Goal: Information Seeking & Learning: Check status

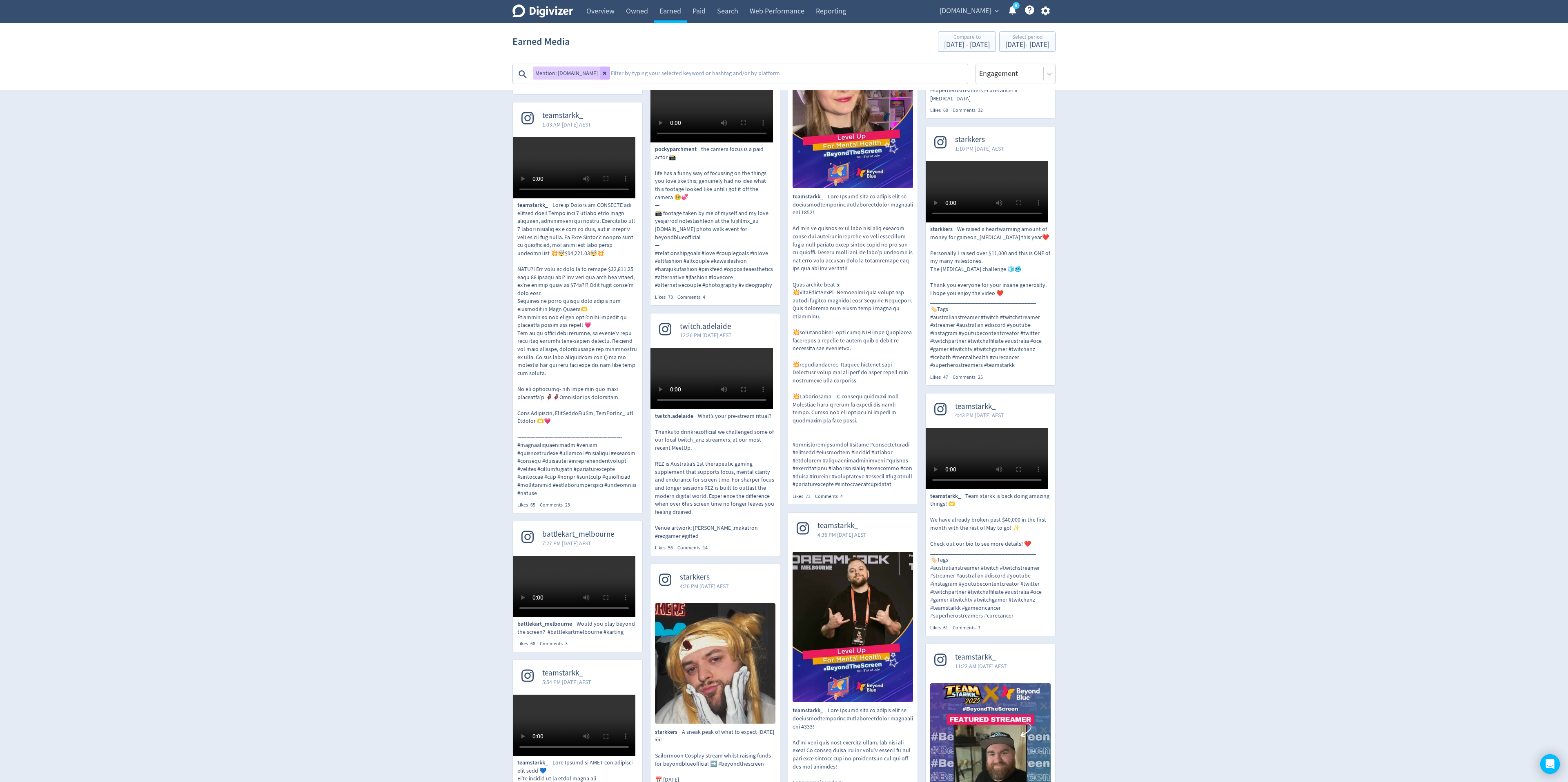
scroll to position [431, 0]
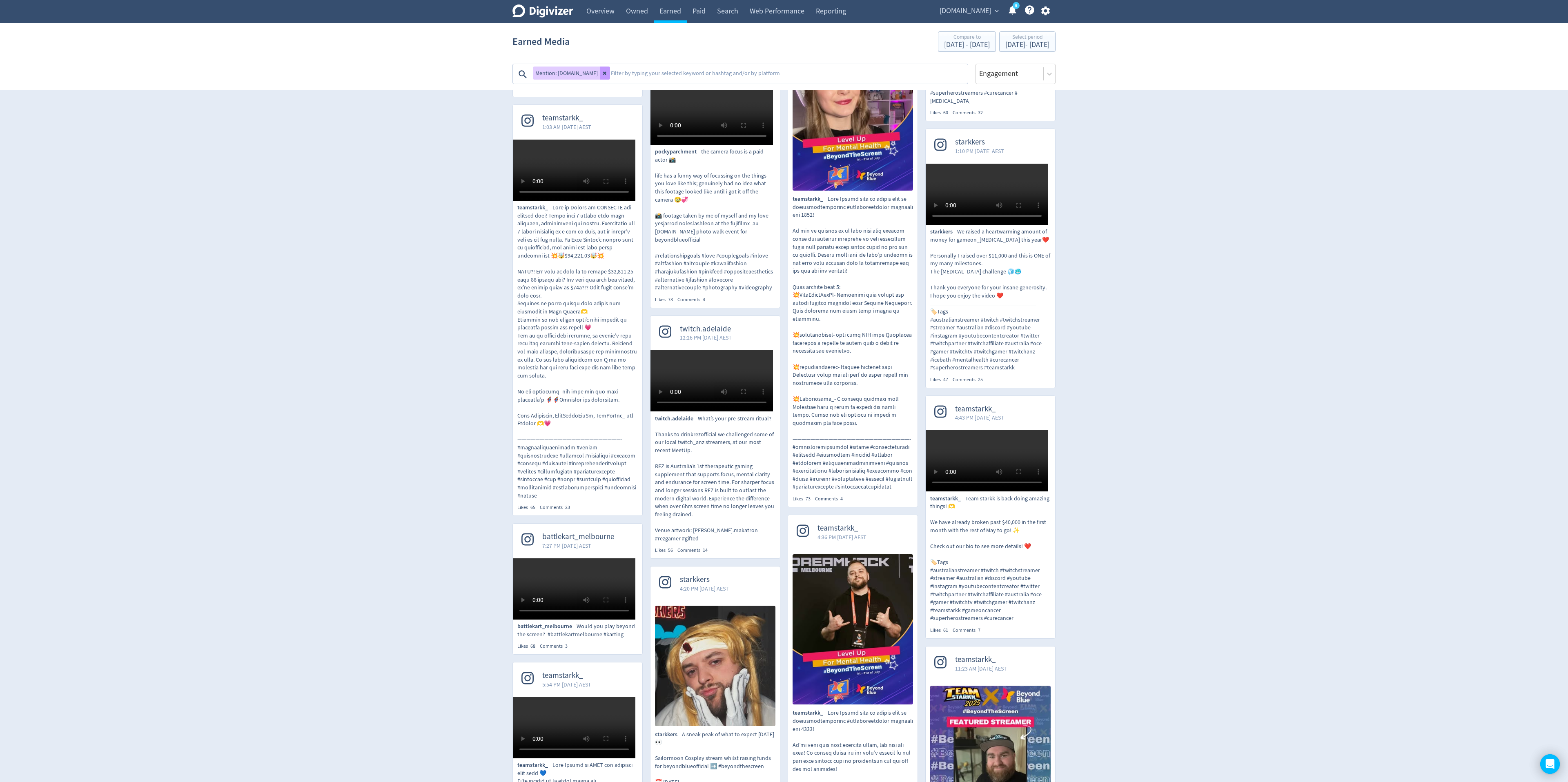
click at [603, 74] on icon at bounding box center [604, 73] width 3 height 3
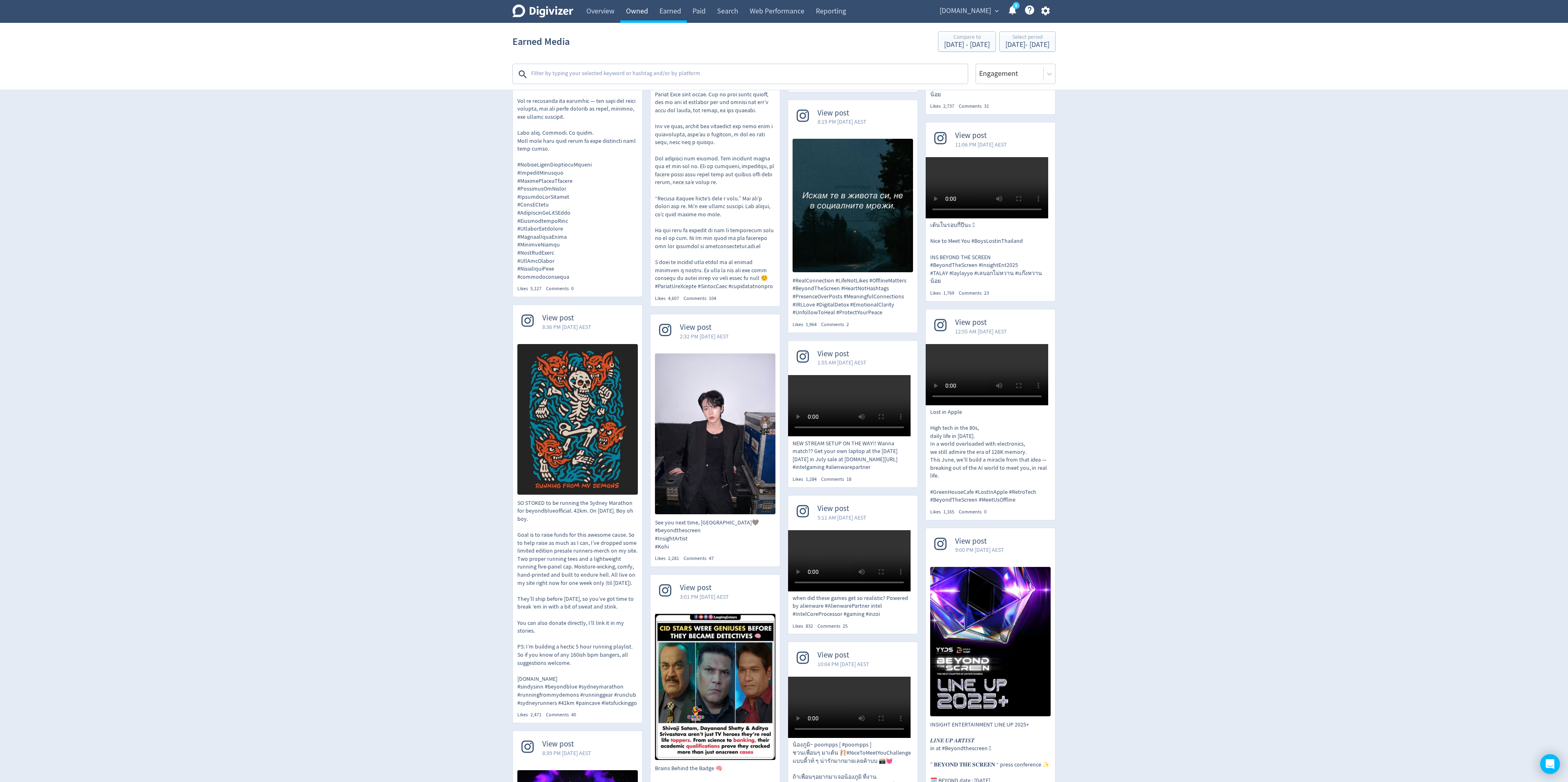
click at [635, 13] on link "Owned" at bounding box center [637, 12] width 33 height 23
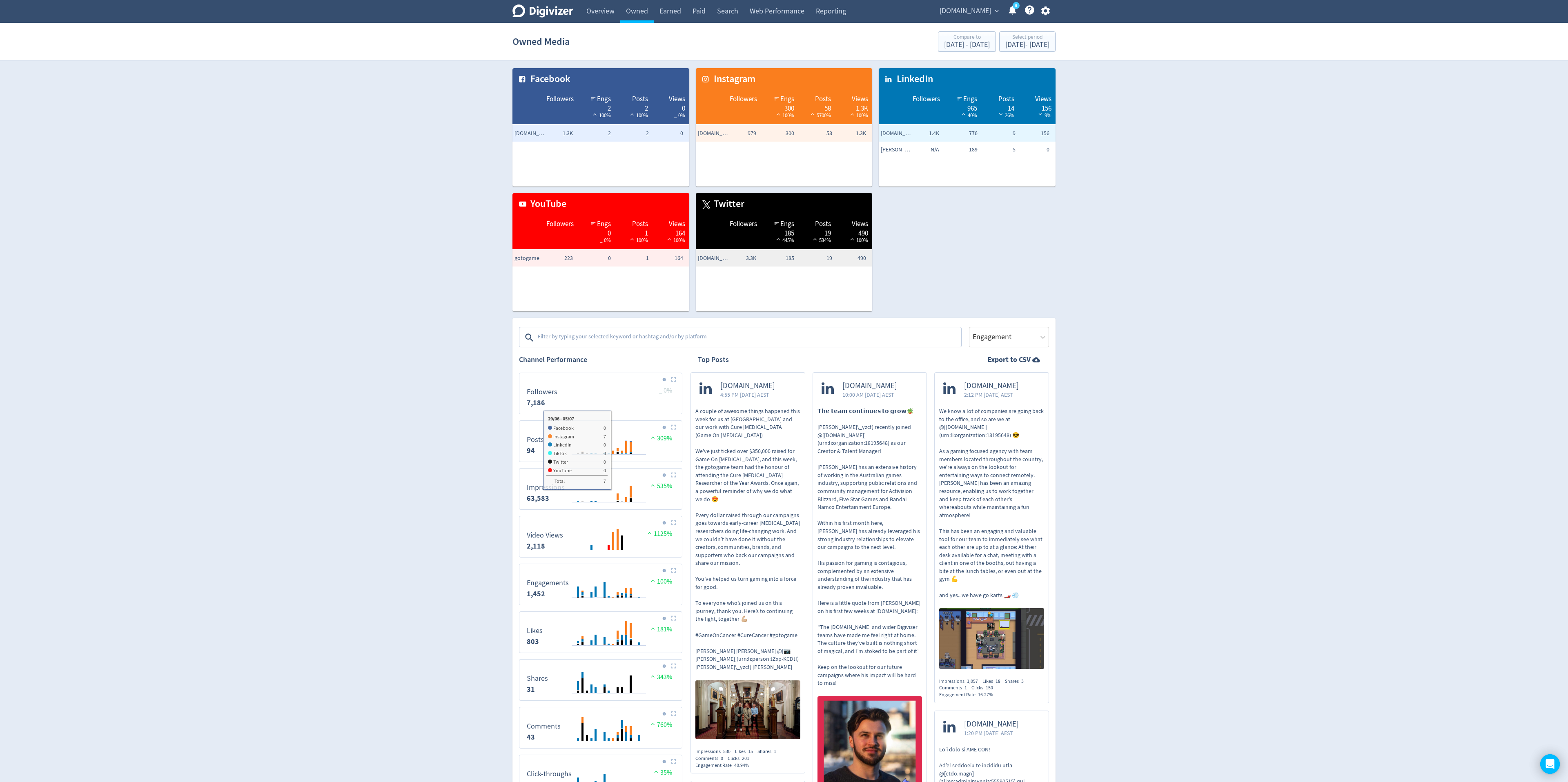
click at [582, 341] on textarea at bounding box center [749, 337] width 424 height 16
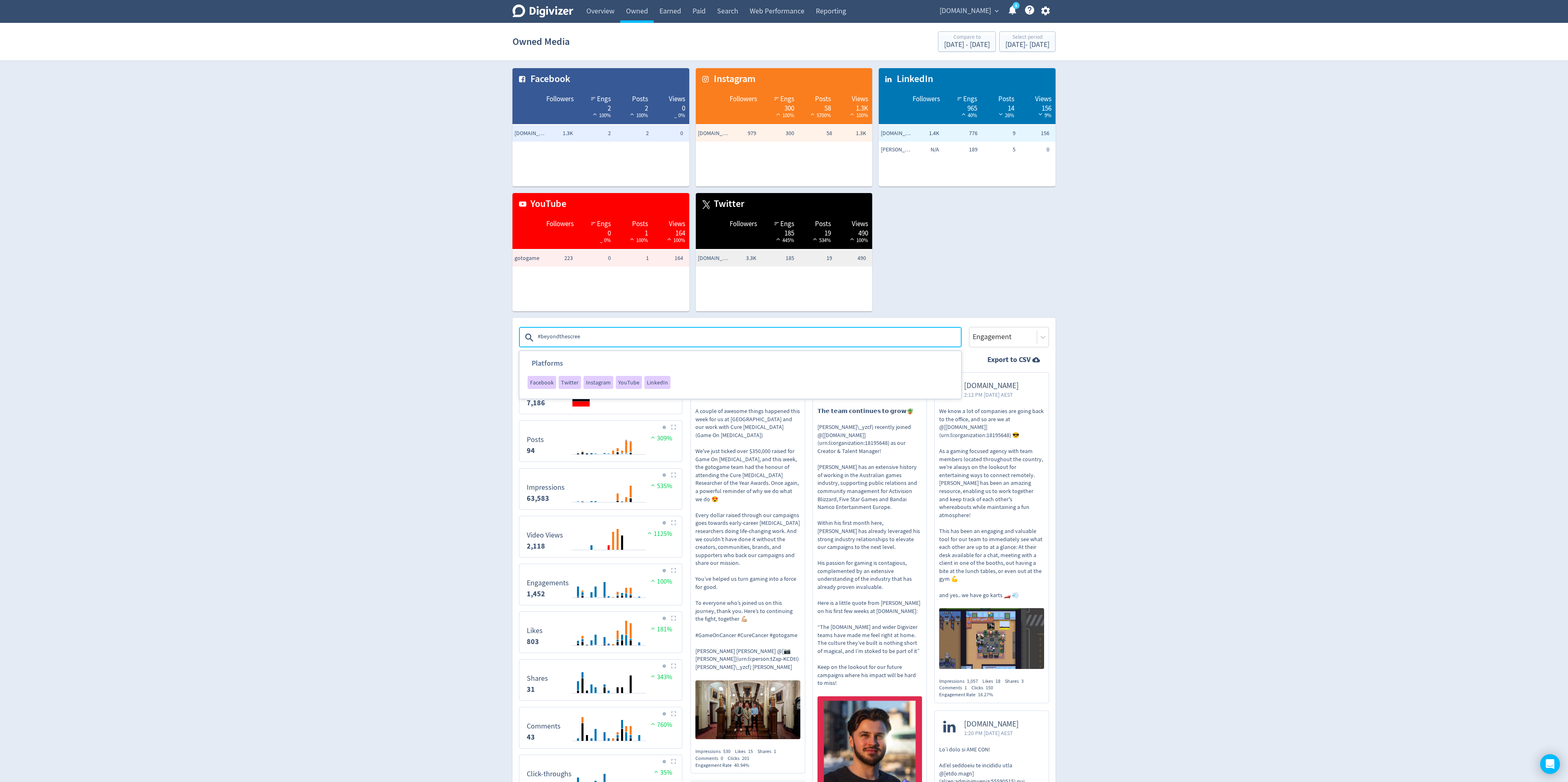
type textarea "#beyondthescreen"
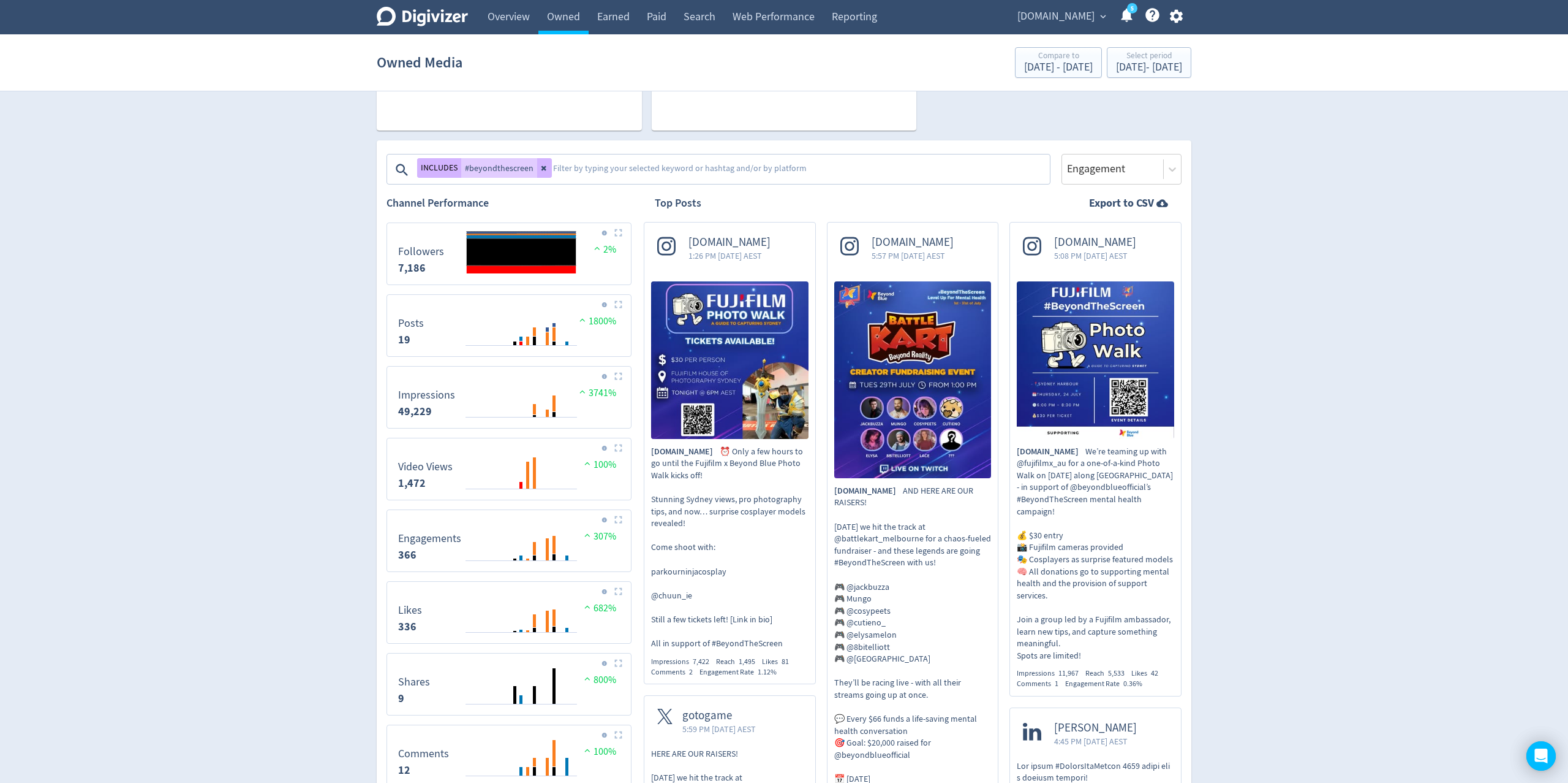
scroll to position [332, 0]
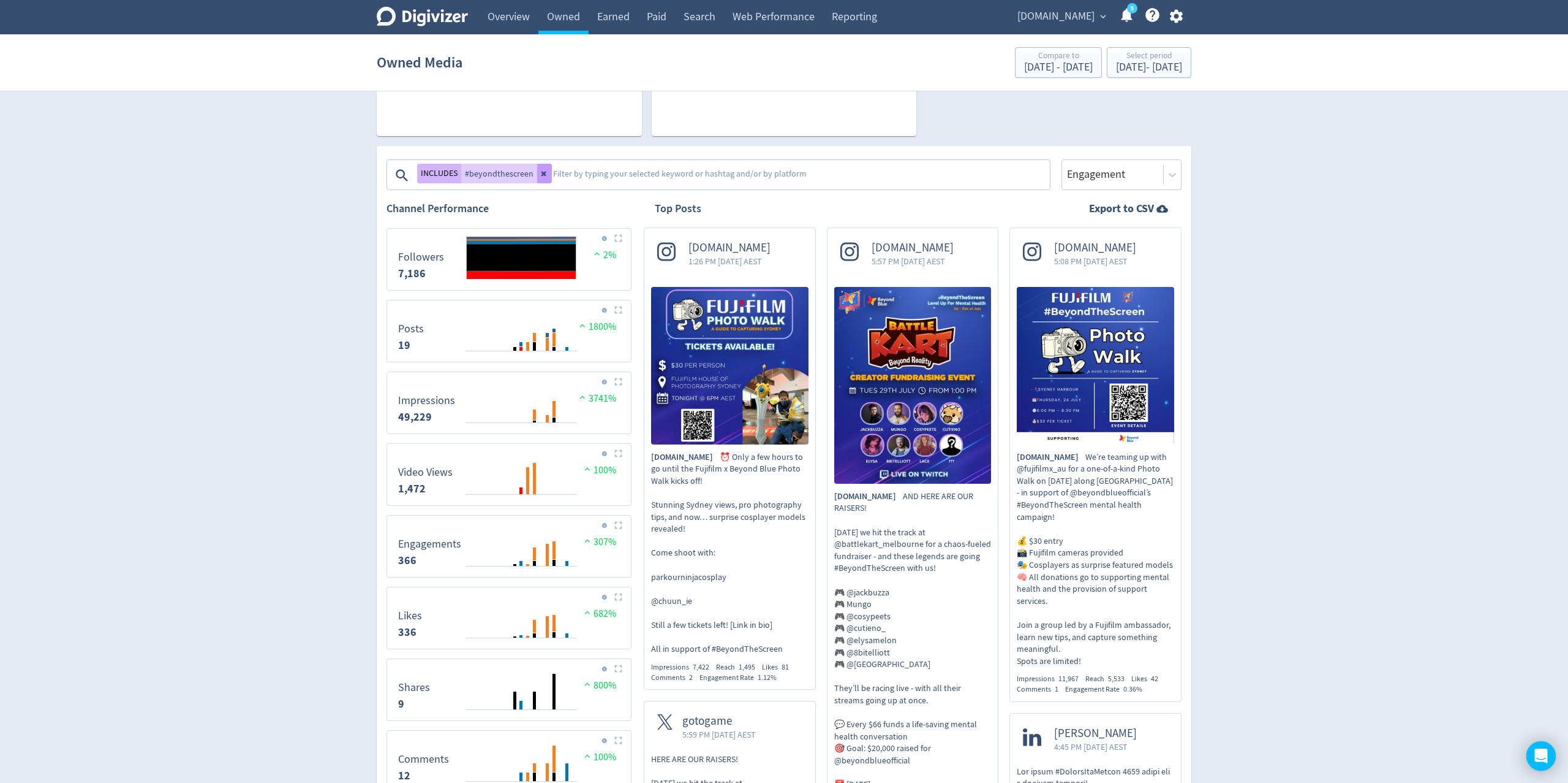
click at [542, 173] on icon at bounding box center [543, 174] width 5 height 5
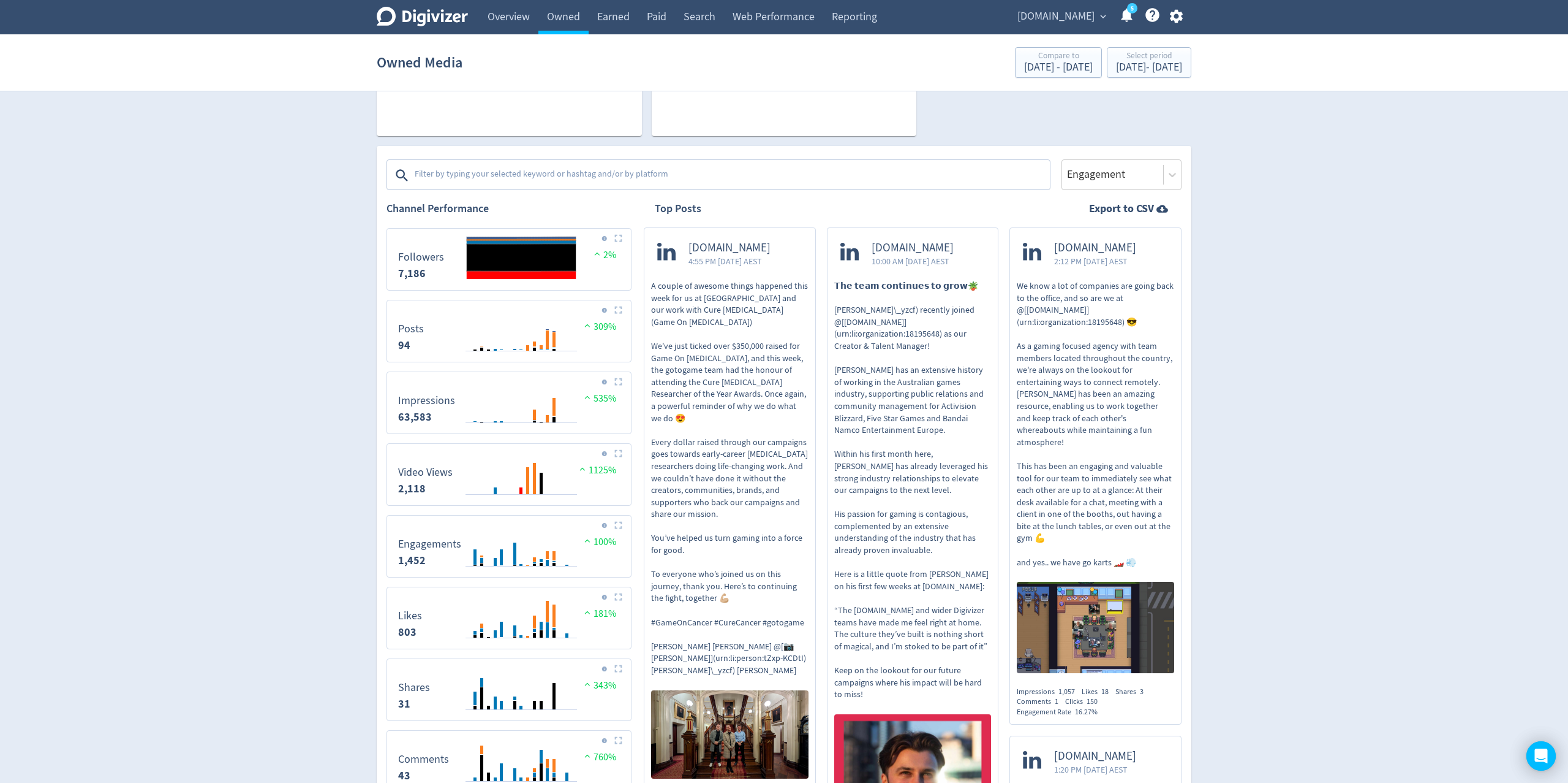
click at [501, 177] on textarea at bounding box center [731, 175] width 636 height 25
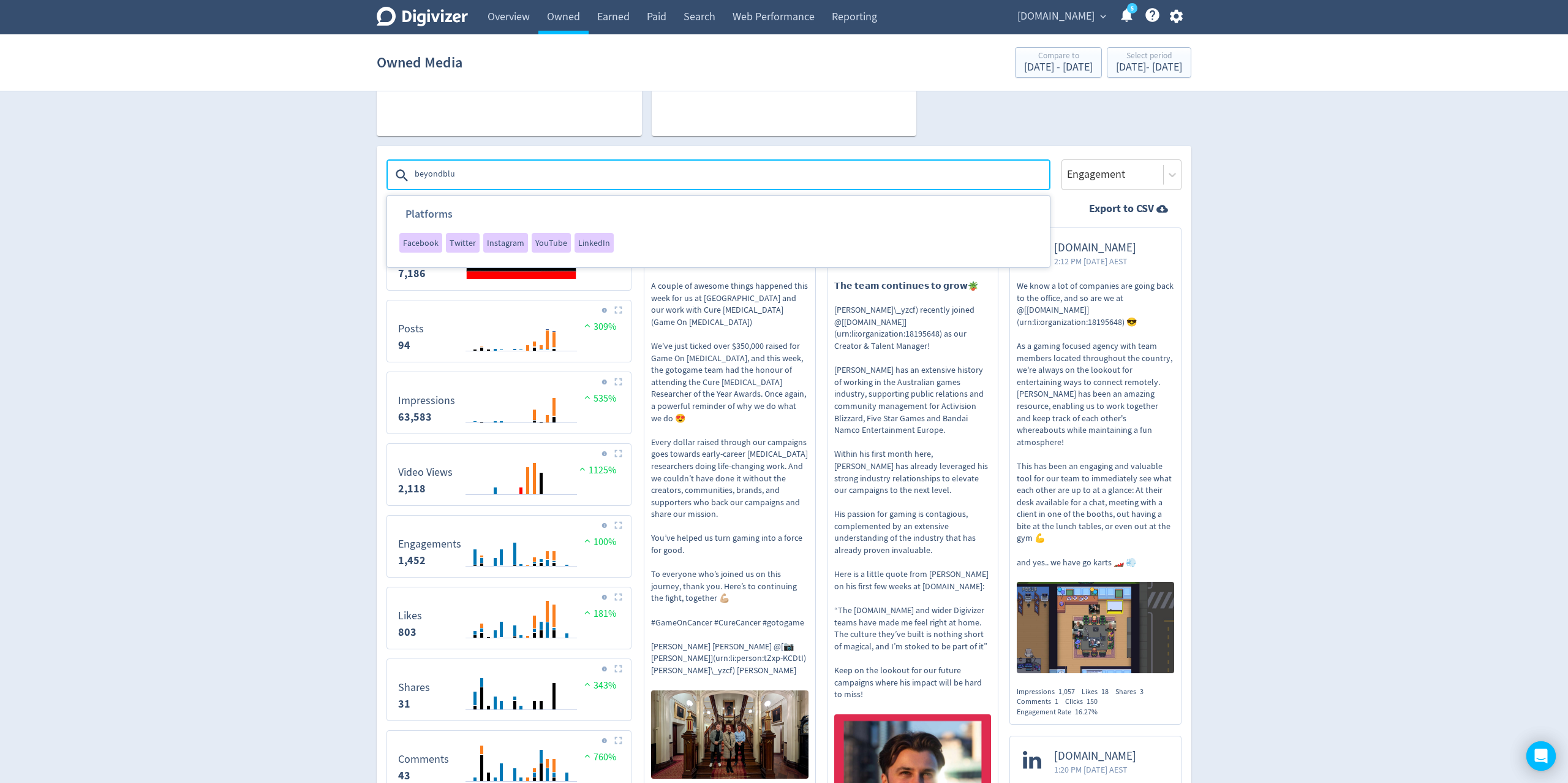
type textarea "beyondblue"
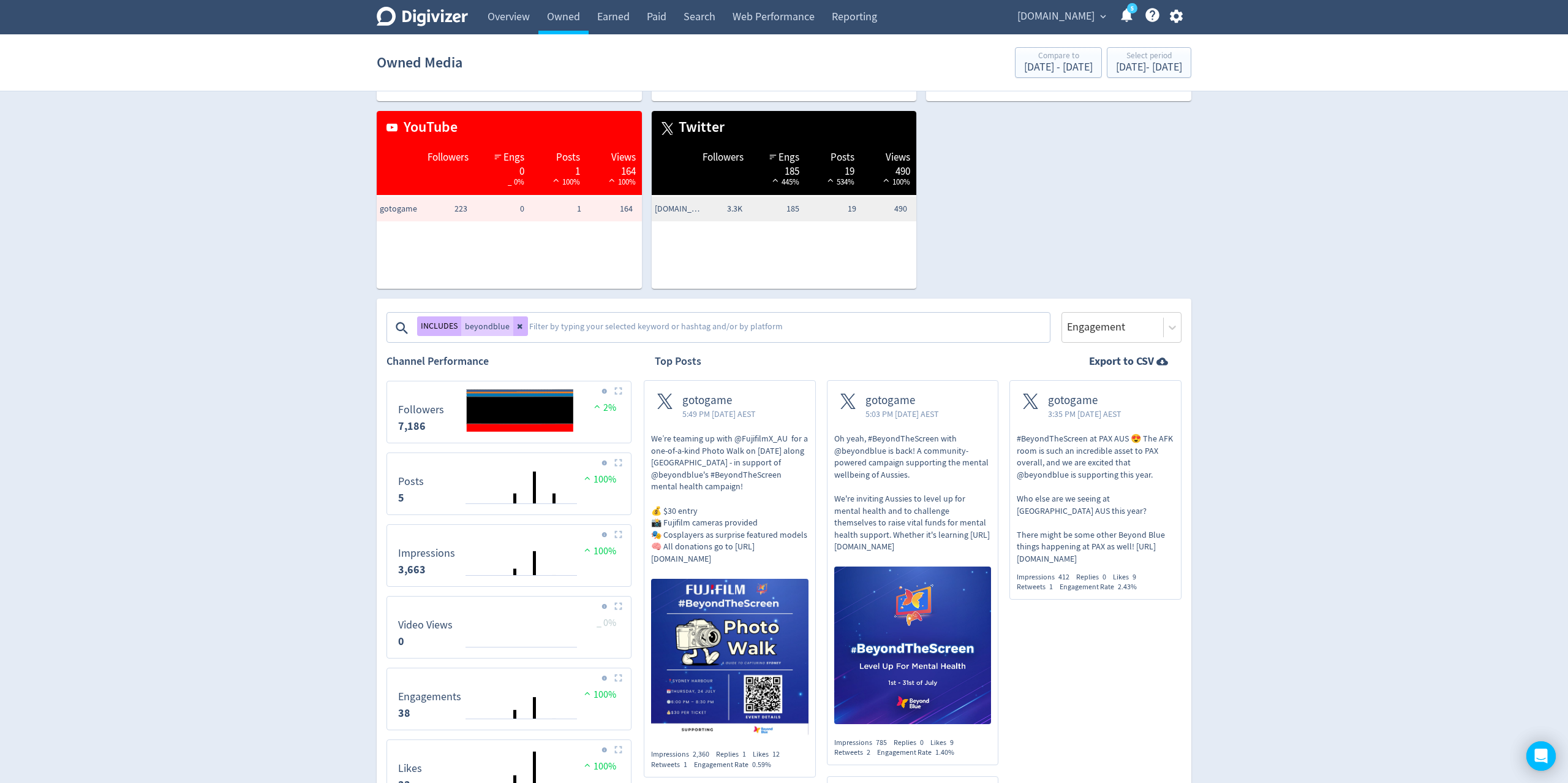
scroll to position [502, 0]
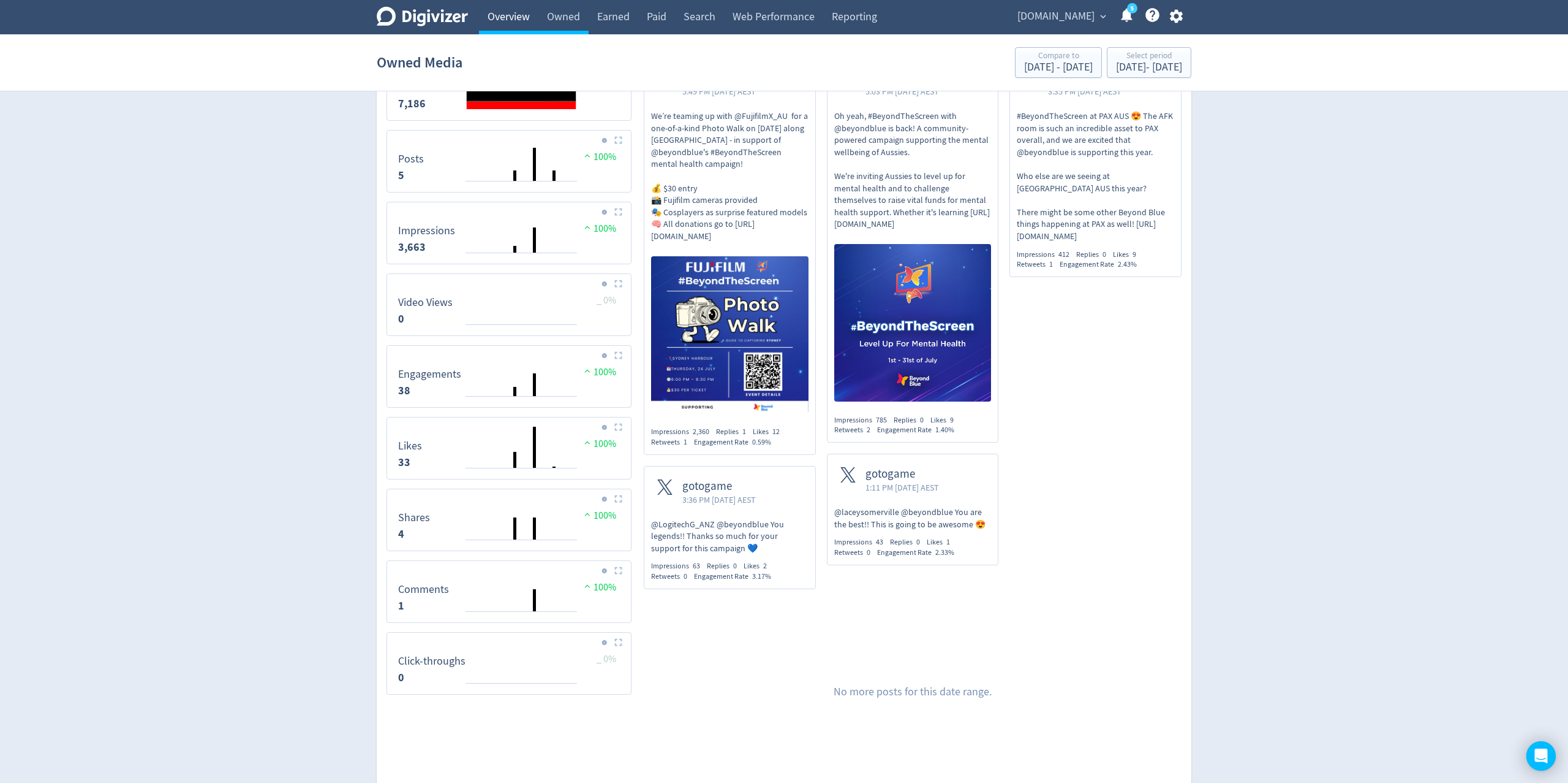
click at [508, 20] on link "Overview" at bounding box center [509, 17] width 59 height 35
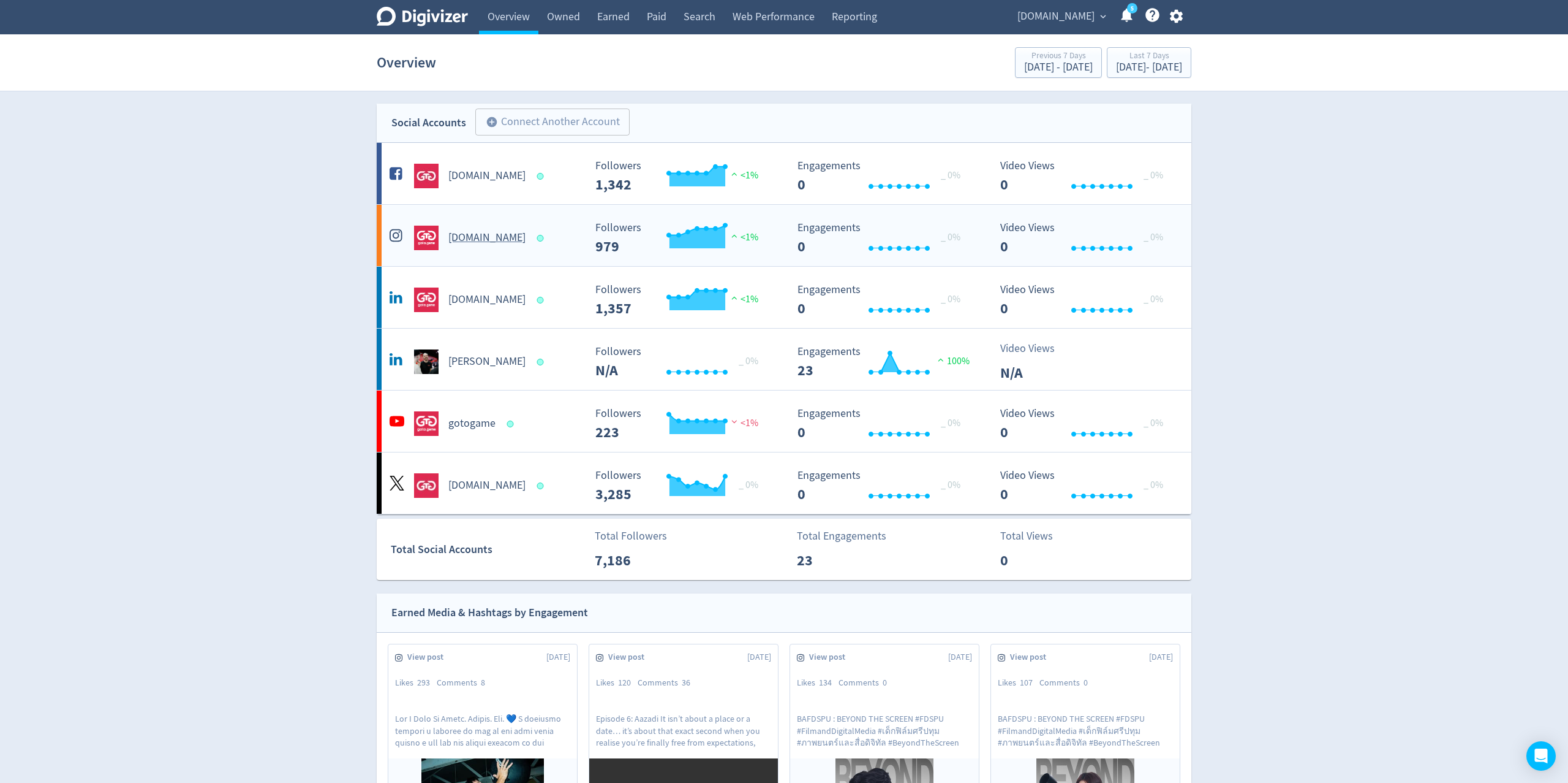
click at [464, 249] on div "goto.game Created with Highcharts 10.3.3 Followers 979 <1% Created with Highcha…" at bounding box center [784, 235] width 815 height 61
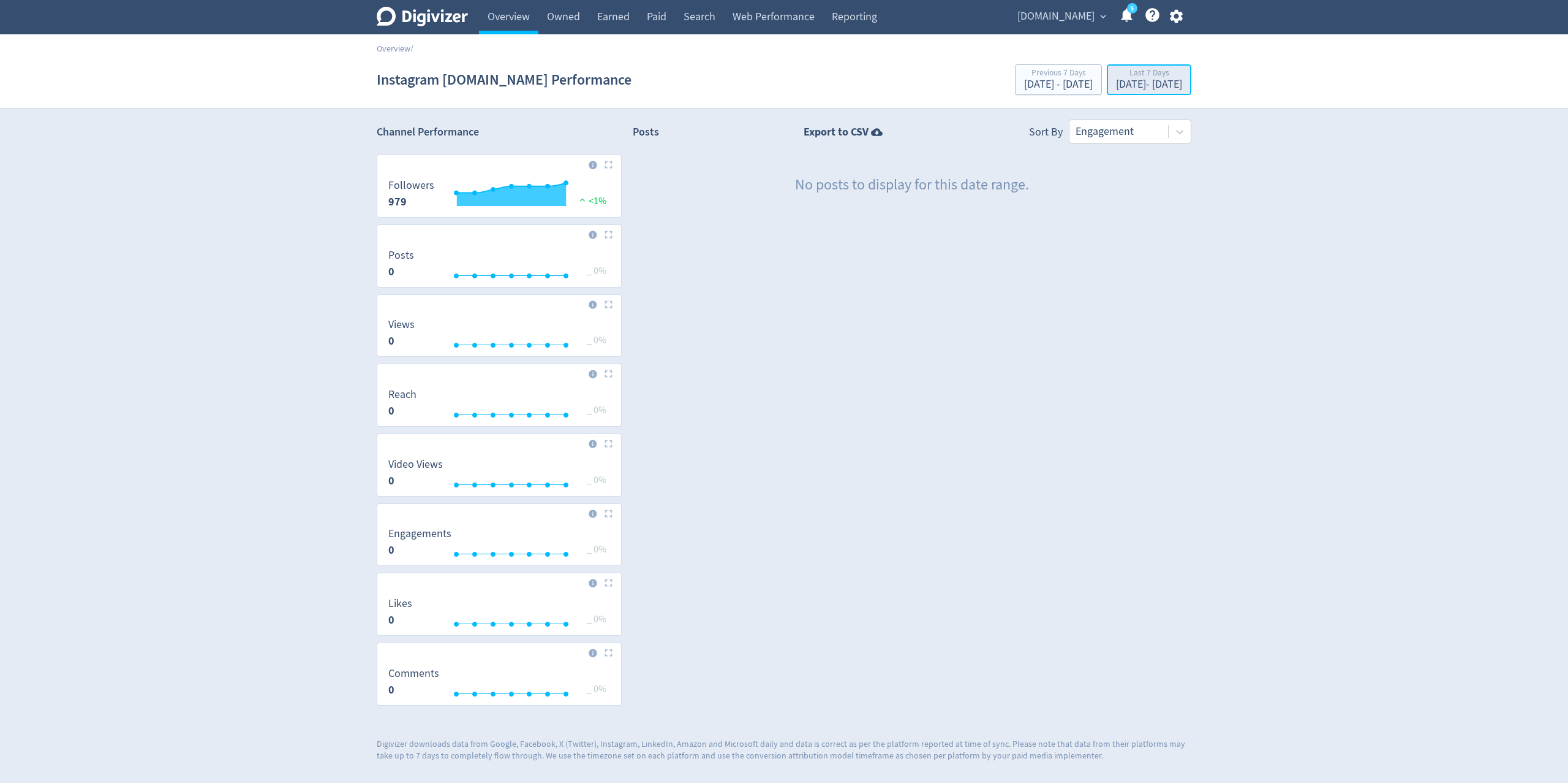
click at [1145, 75] on div "Last 7 Days" at bounding box center [1149, 73] width 66 height 10
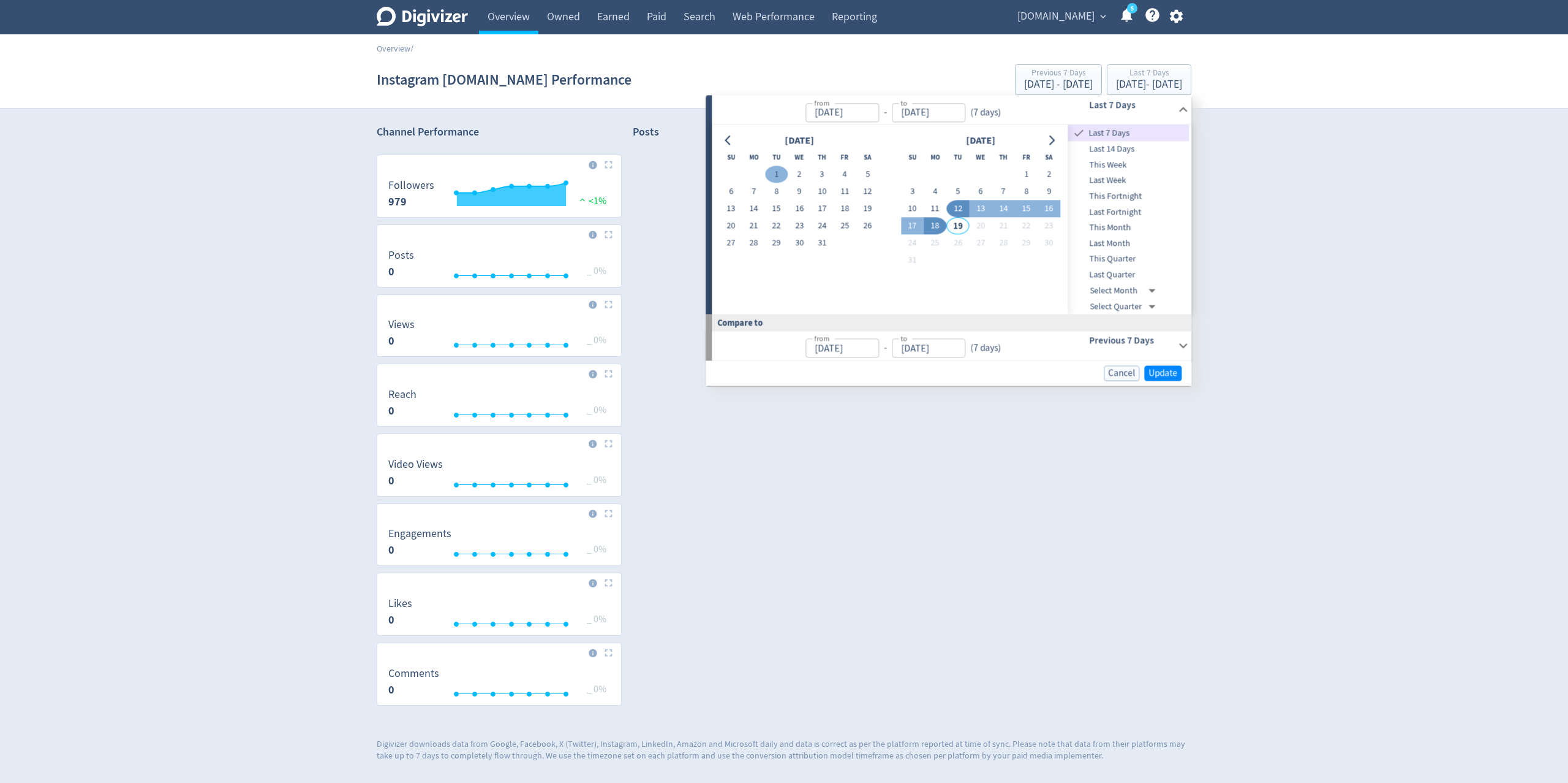
click at [777, 173] on button "1" at bounding box center [776, 175] width 23 height 17
type input "Jul 01, 2025"
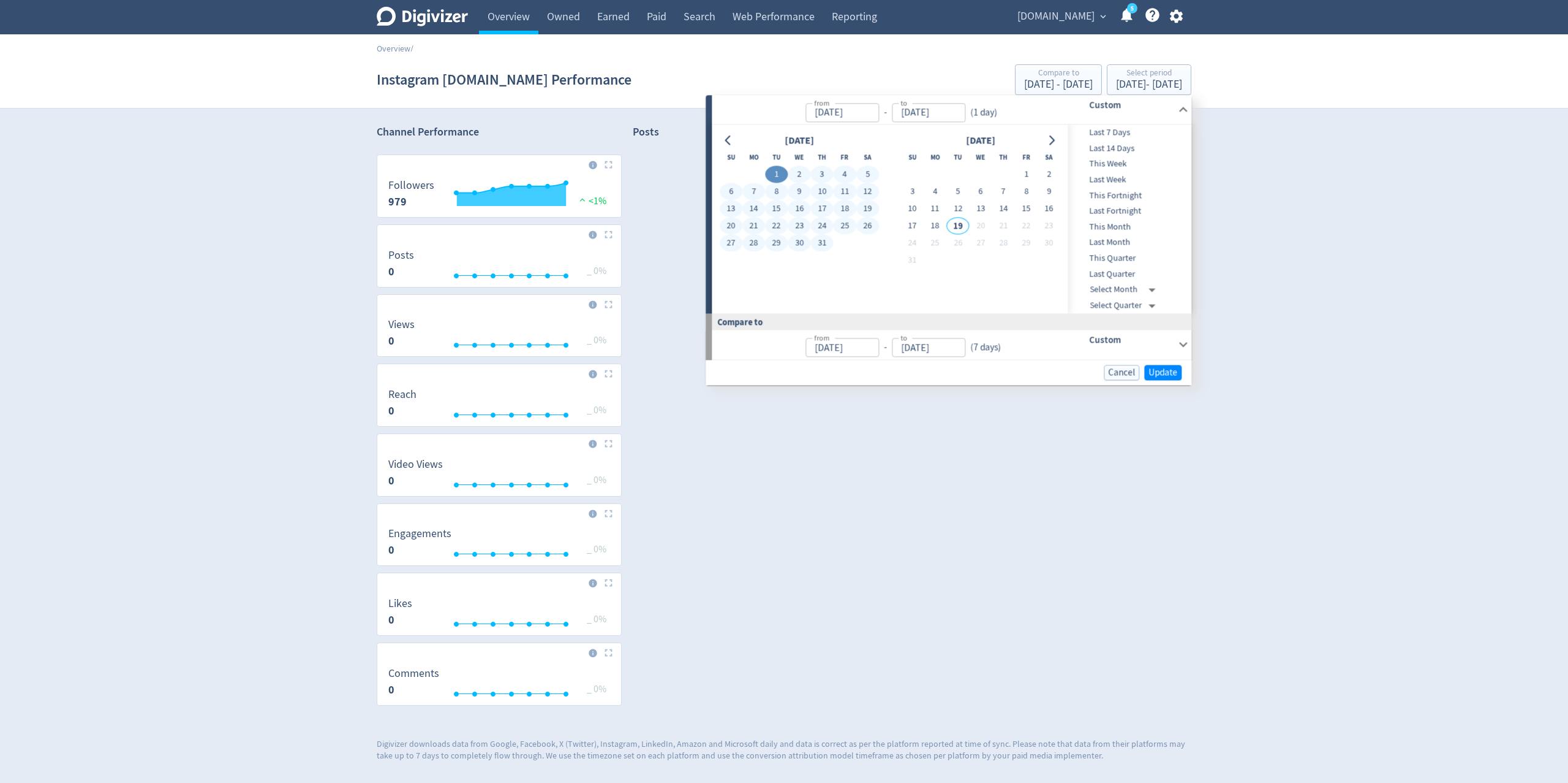
click at [818, 244] on button "31" at bounding box center [822, 243] width 23 height 17
type input "Jul 31, 2025"
type input "May 31, 2025"
type input "Jun 30, 2025"
click at [1164, 376] on span "Update" at bounding box center [1163, 372] width 29 height 9
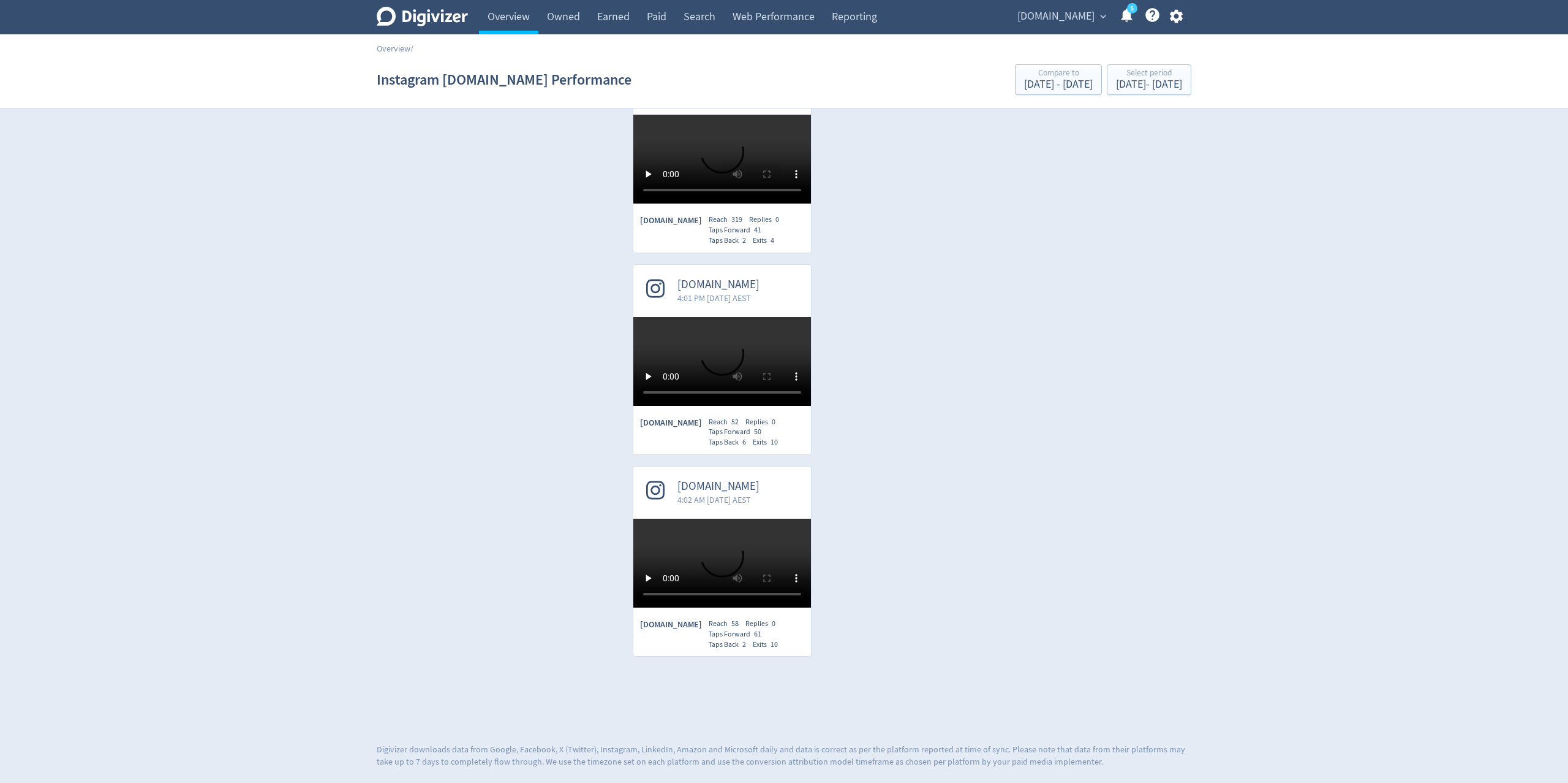
scroll to position [4301, 0]
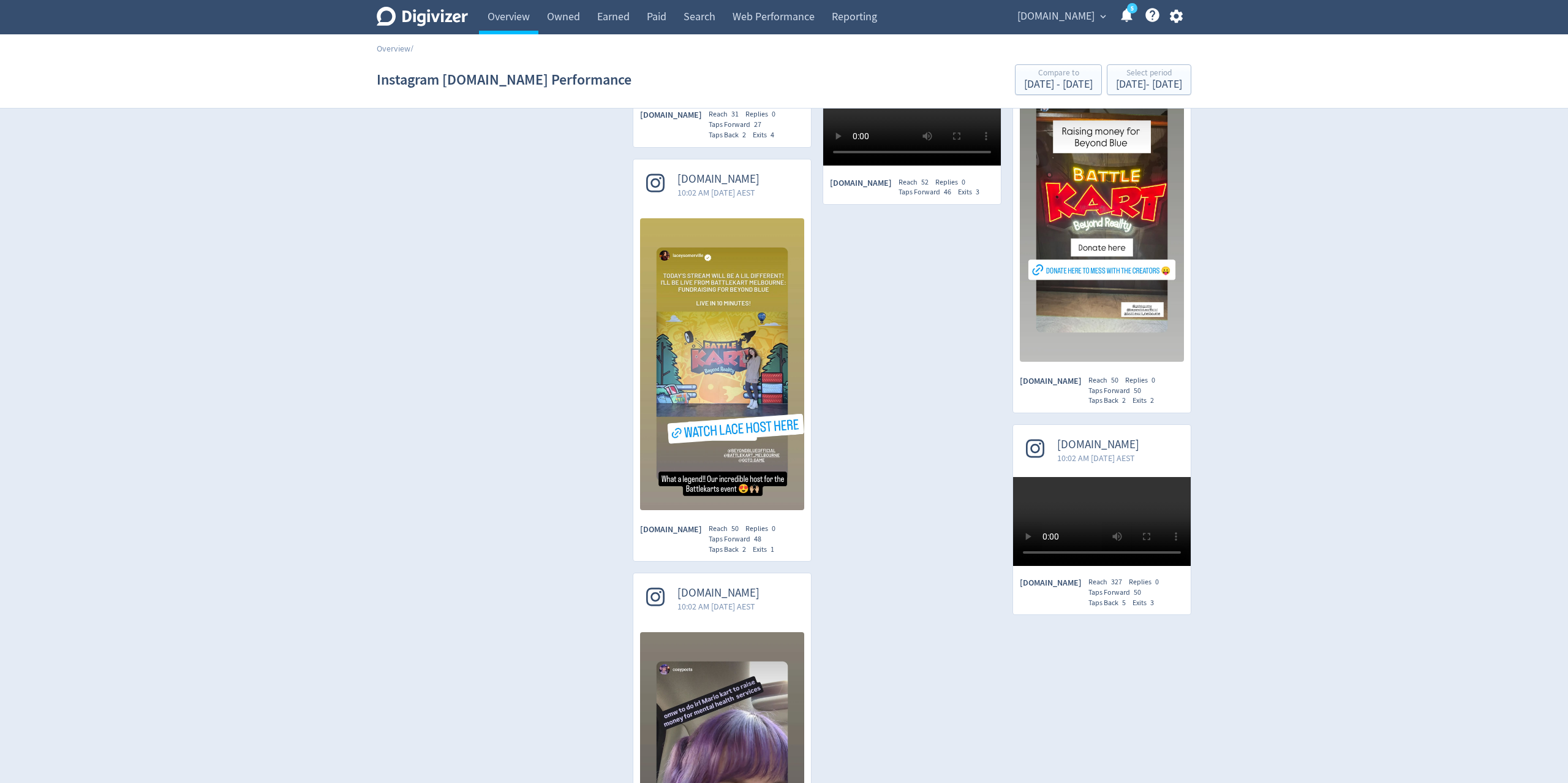
scroll to position [4596, 0]
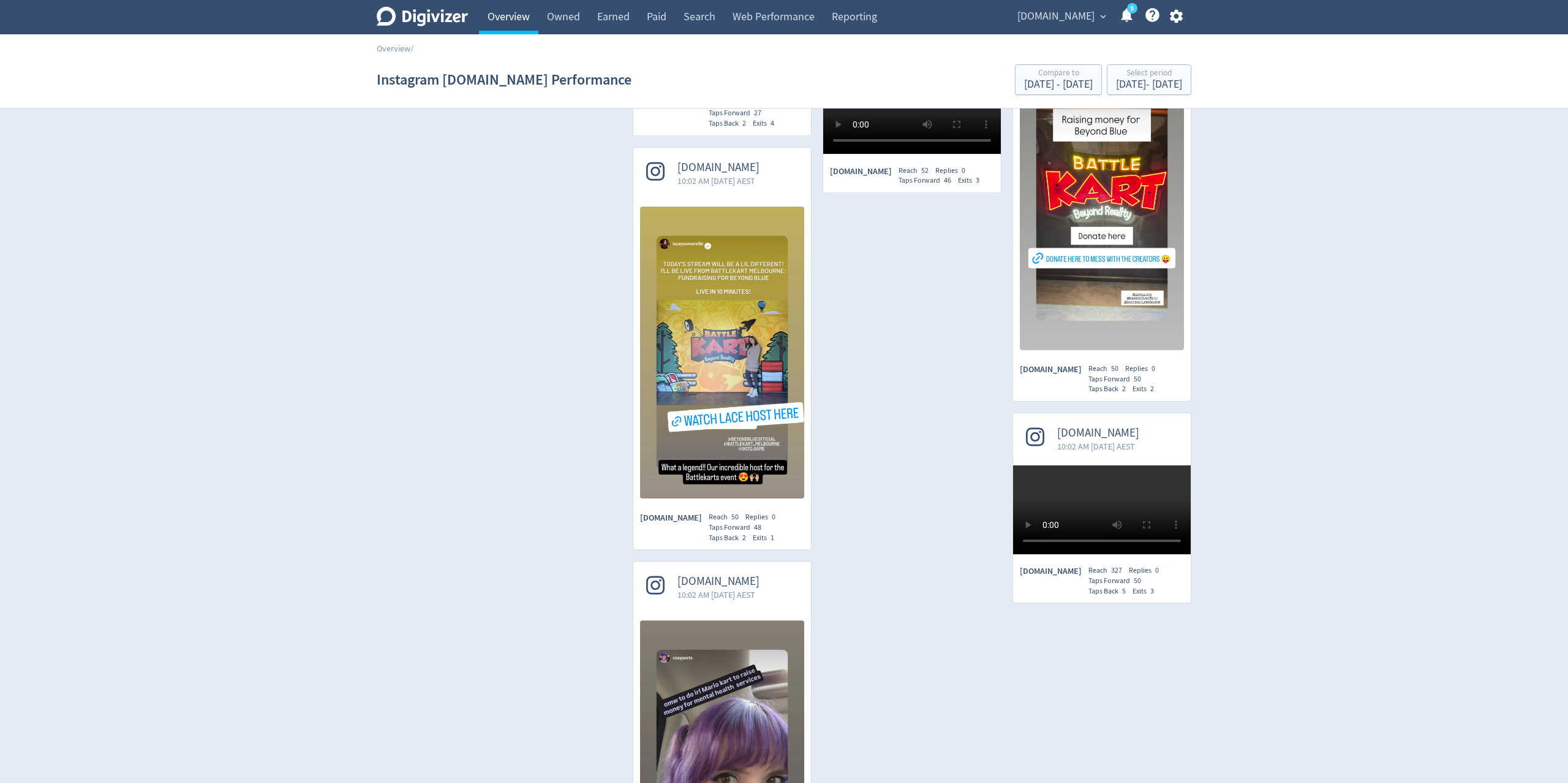
drag, startPoint x: 1130, startPoint y: 541, endPoint x: 482, endPoint y: 3, distance: 842.2
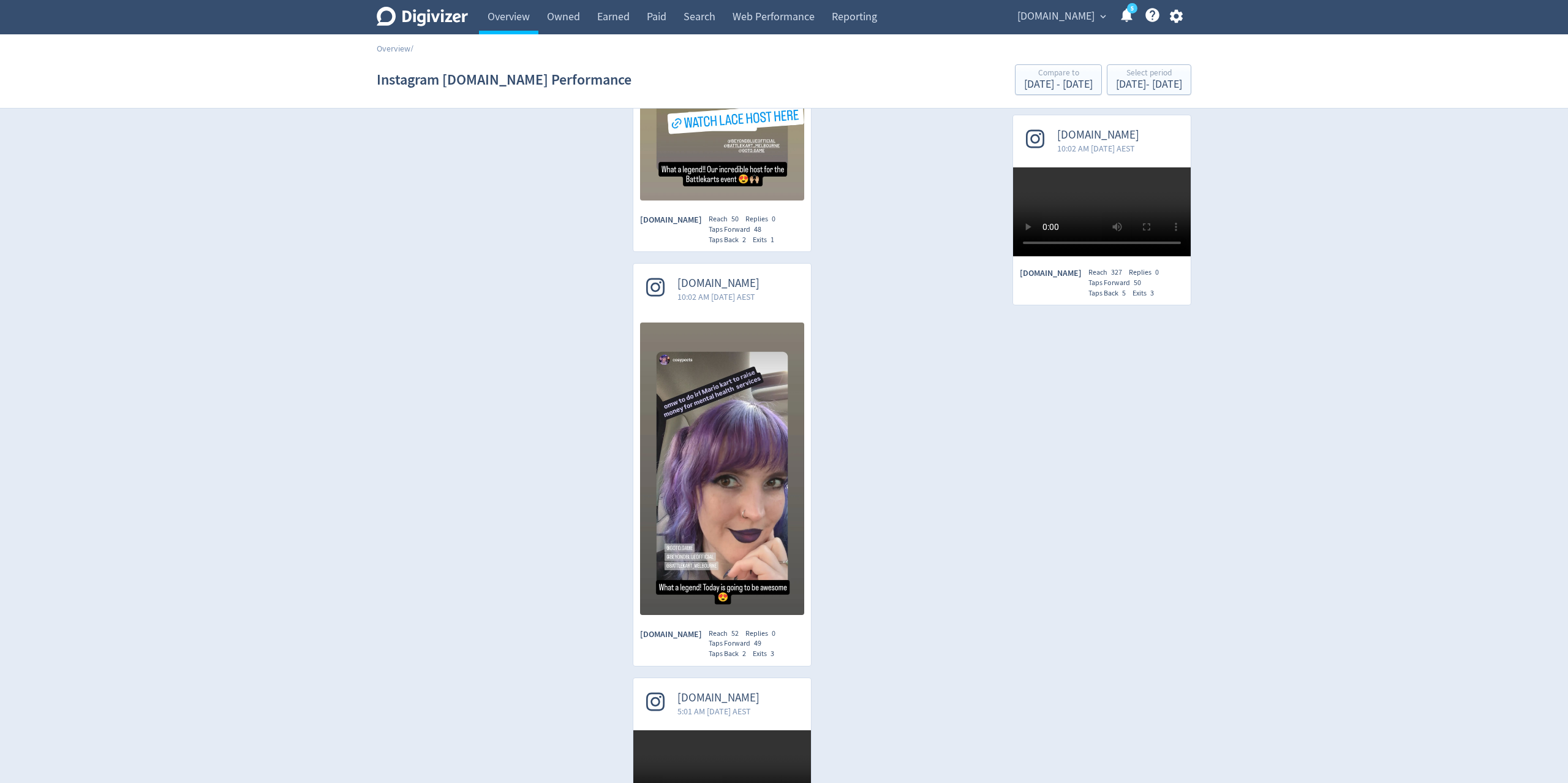
scroll to position [4890, 0]
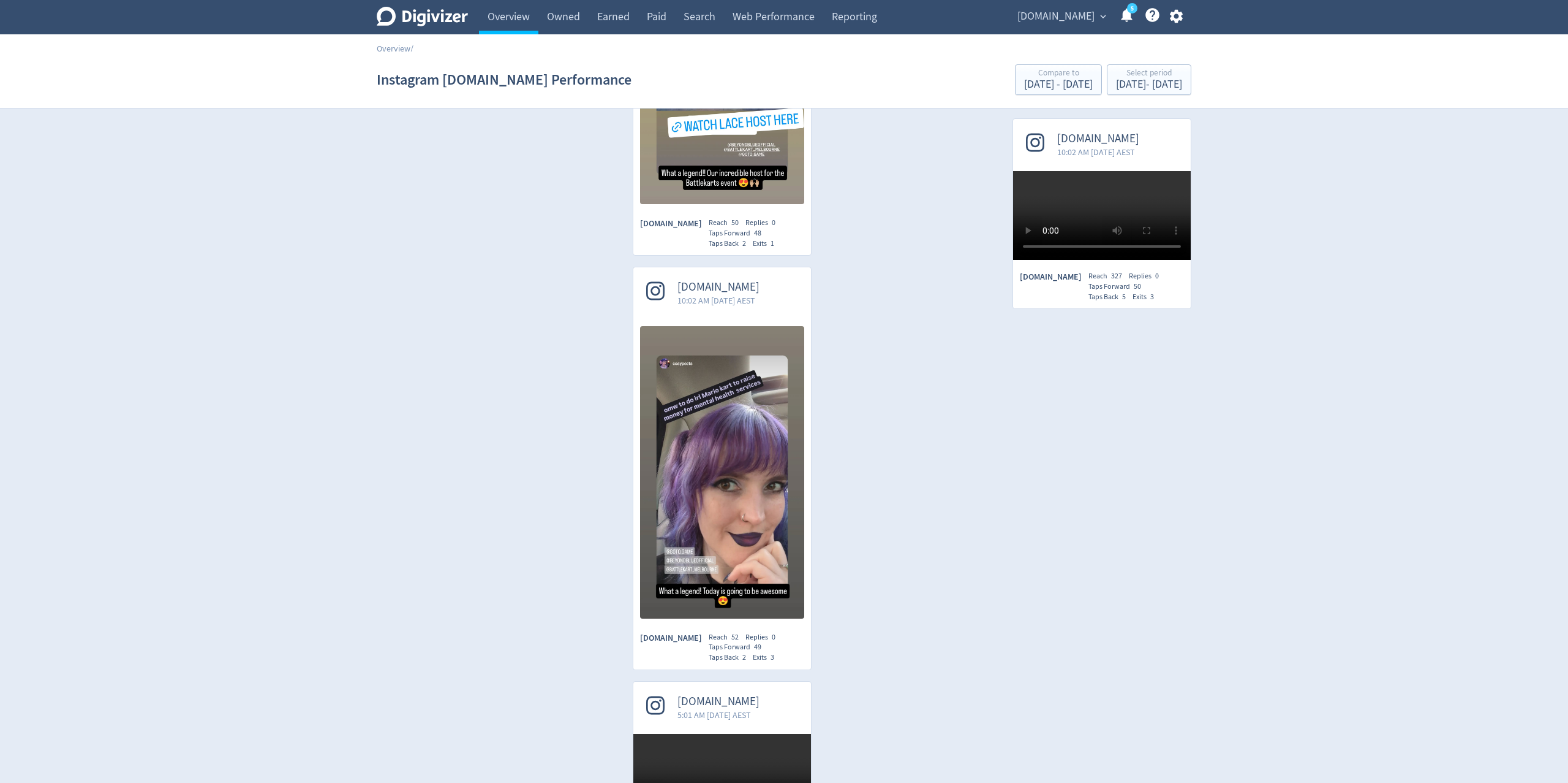
drag, startPoint x: 940, startPoint y: 492, endPoint x: 921, endPoint y: 471, distance: 28.3
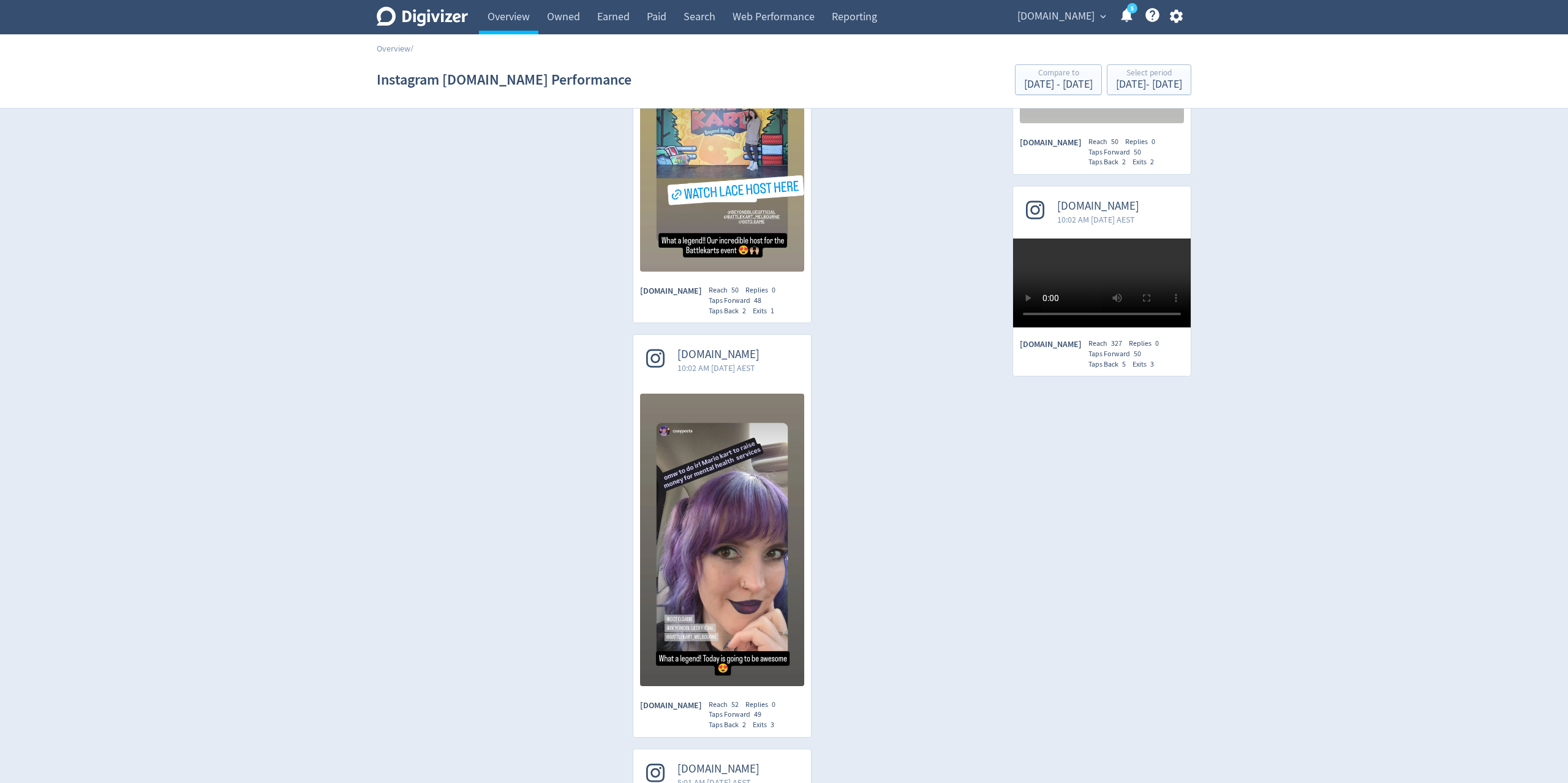
scroll to position [4792, 0]
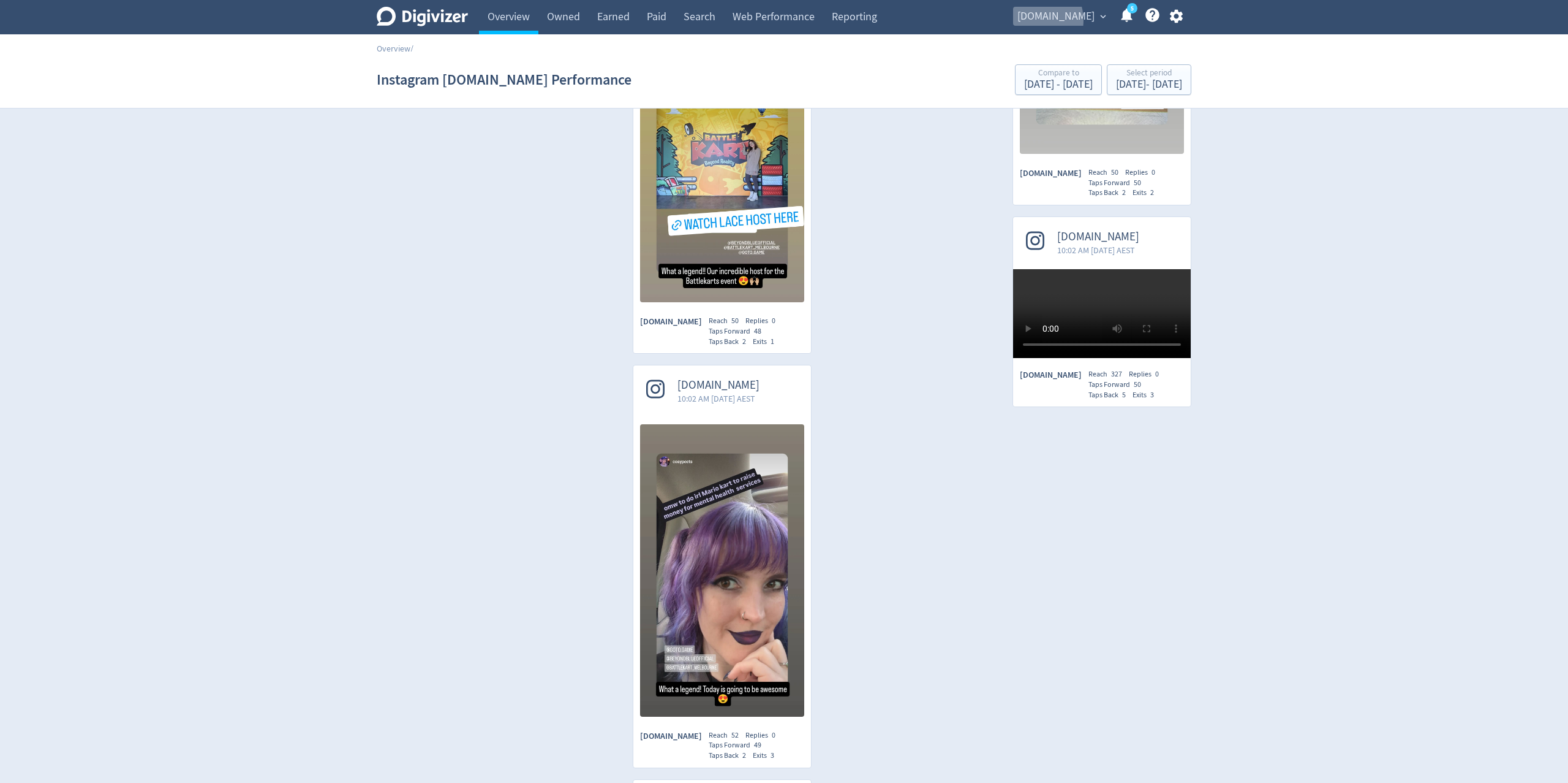
click at [1059, 20] on span "[DOMAIN_NAME]" at bounding box center [1056, 16] width 78 height 19
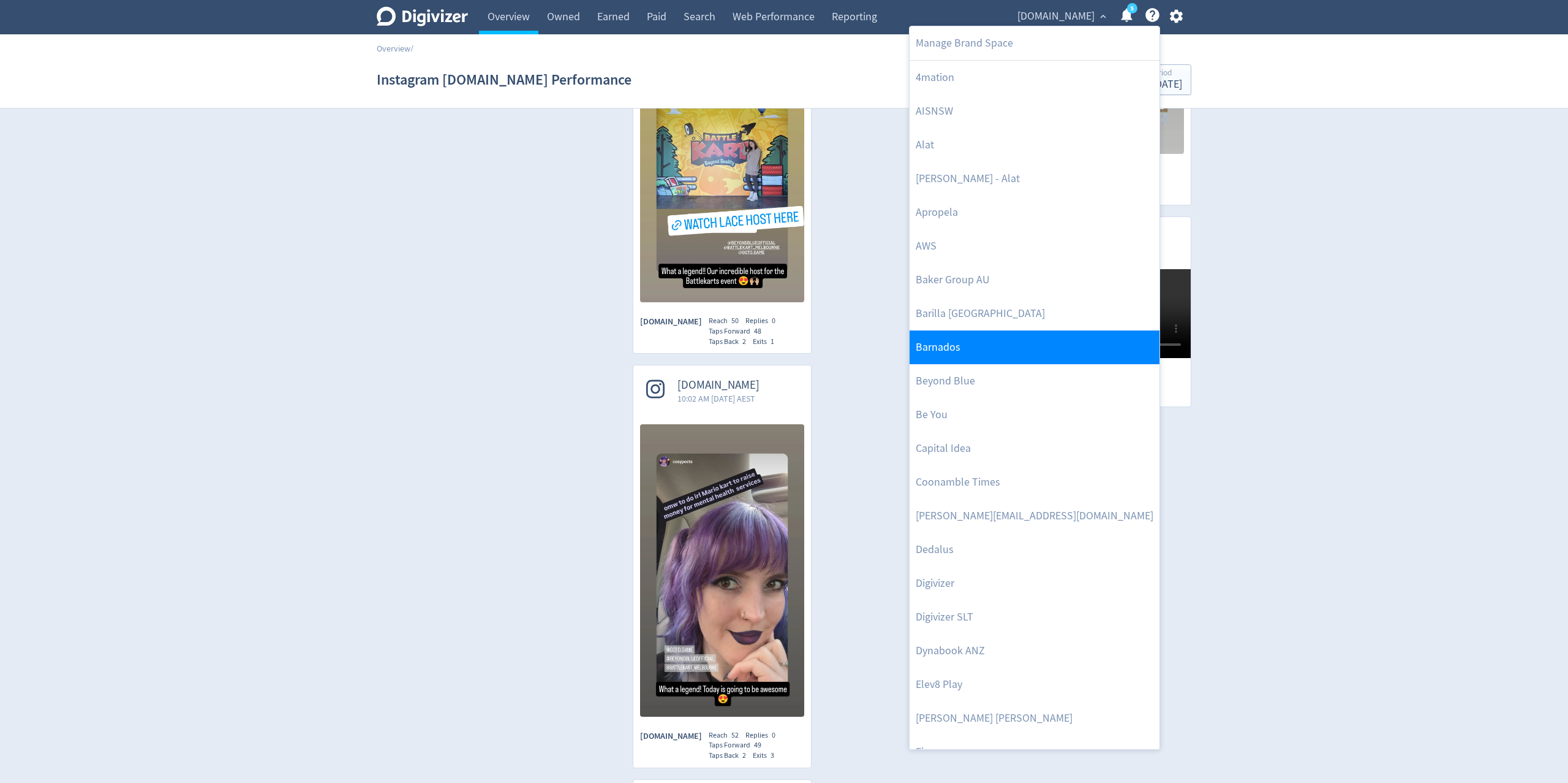
click at [962, 347] on link "Barnados" at bounding box center [1035, 347] width 250 height 34
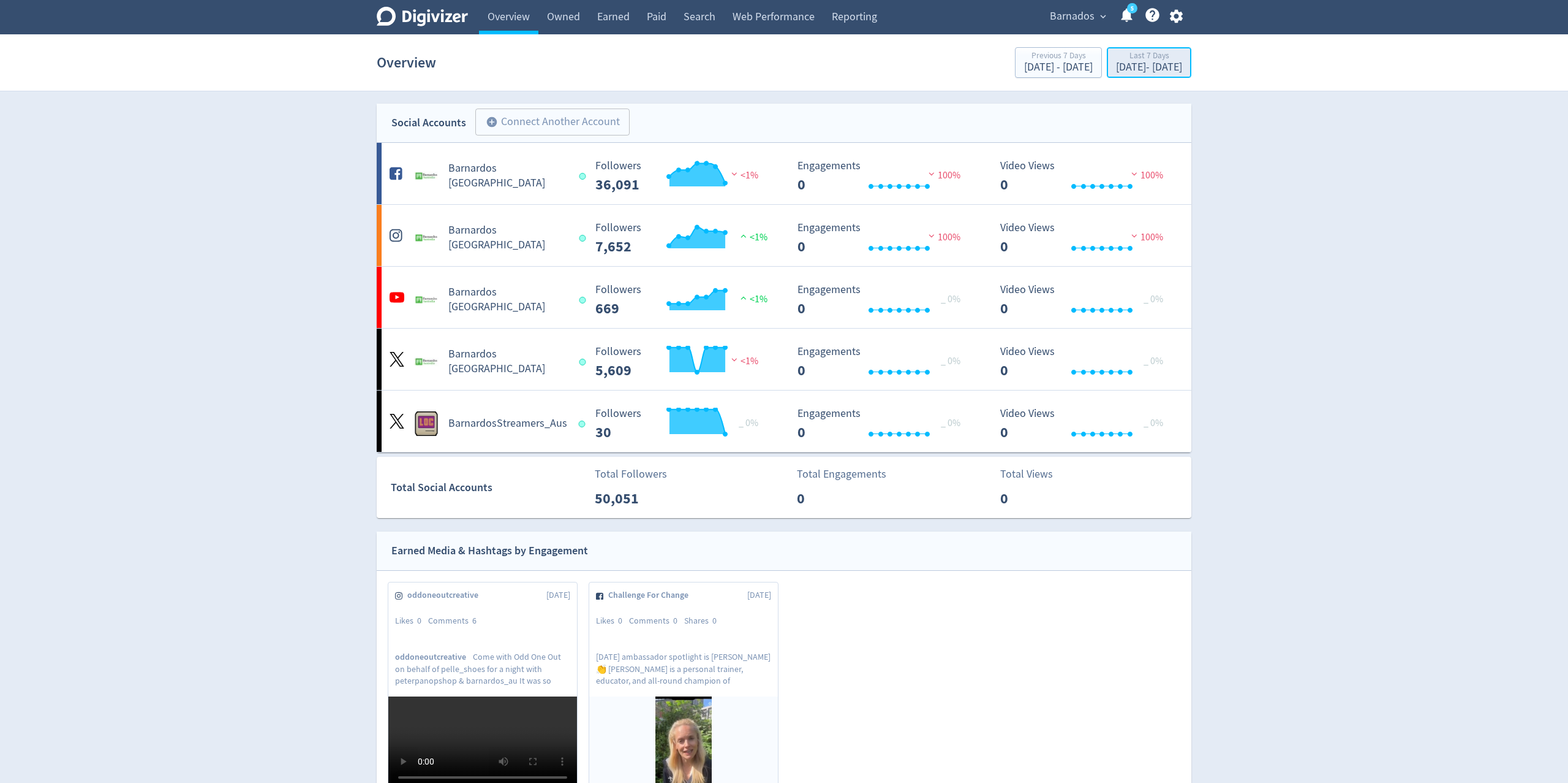
click at [1120, 68] on div "Aug 12, 2025 - Aug 18, 2025" at bounding box center [1149, 68] width 66 height 11
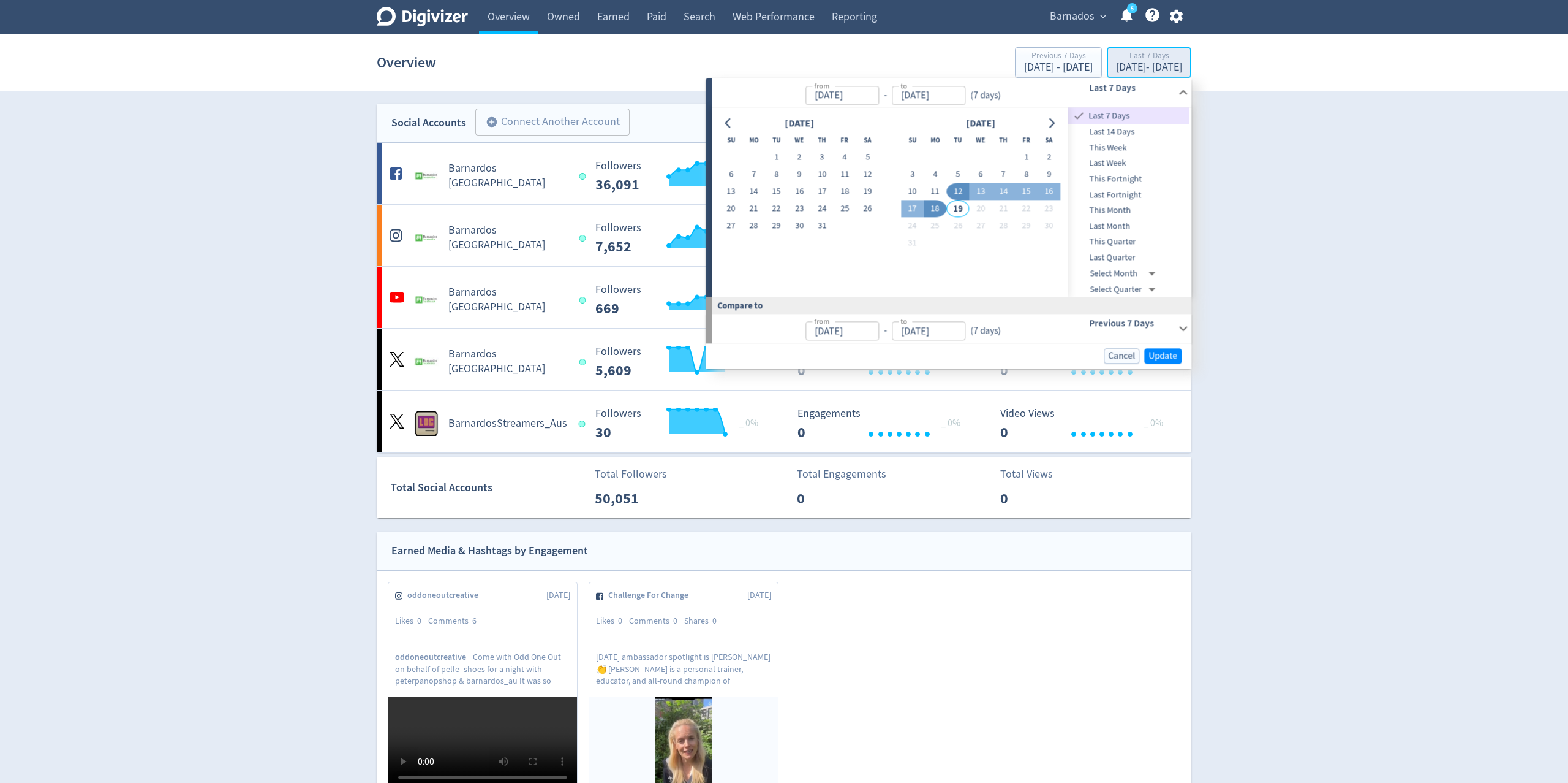
type input "Aug 12, 2025"
type input "Aug 18, 2025"
type input "Aug 05, 2025"
type input "Aug 11, 2025"
click at [777, 153] on button "1" at bounding box center [776, 157] width 23 height 17
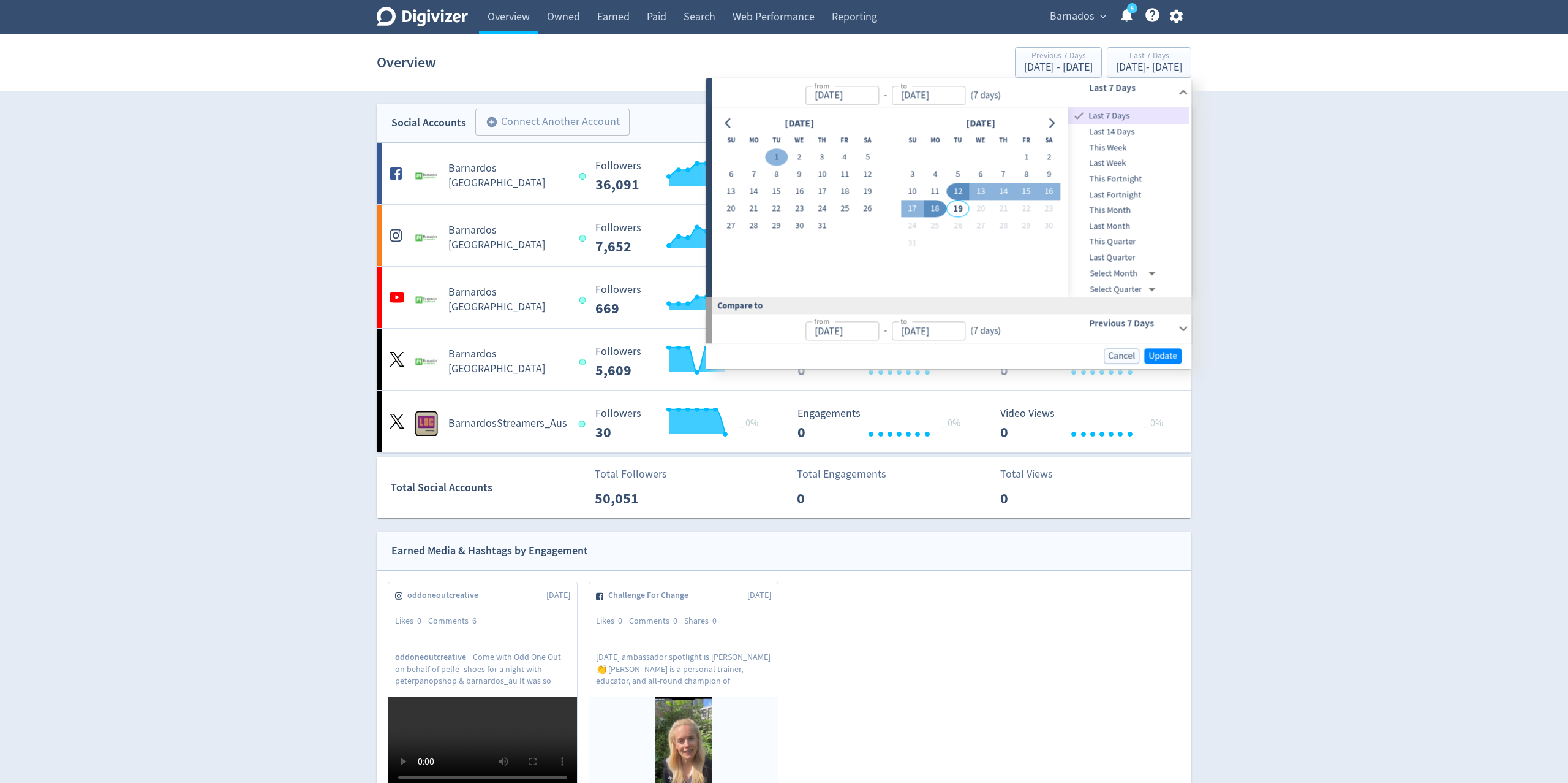
type input "Jul 01, 2025"
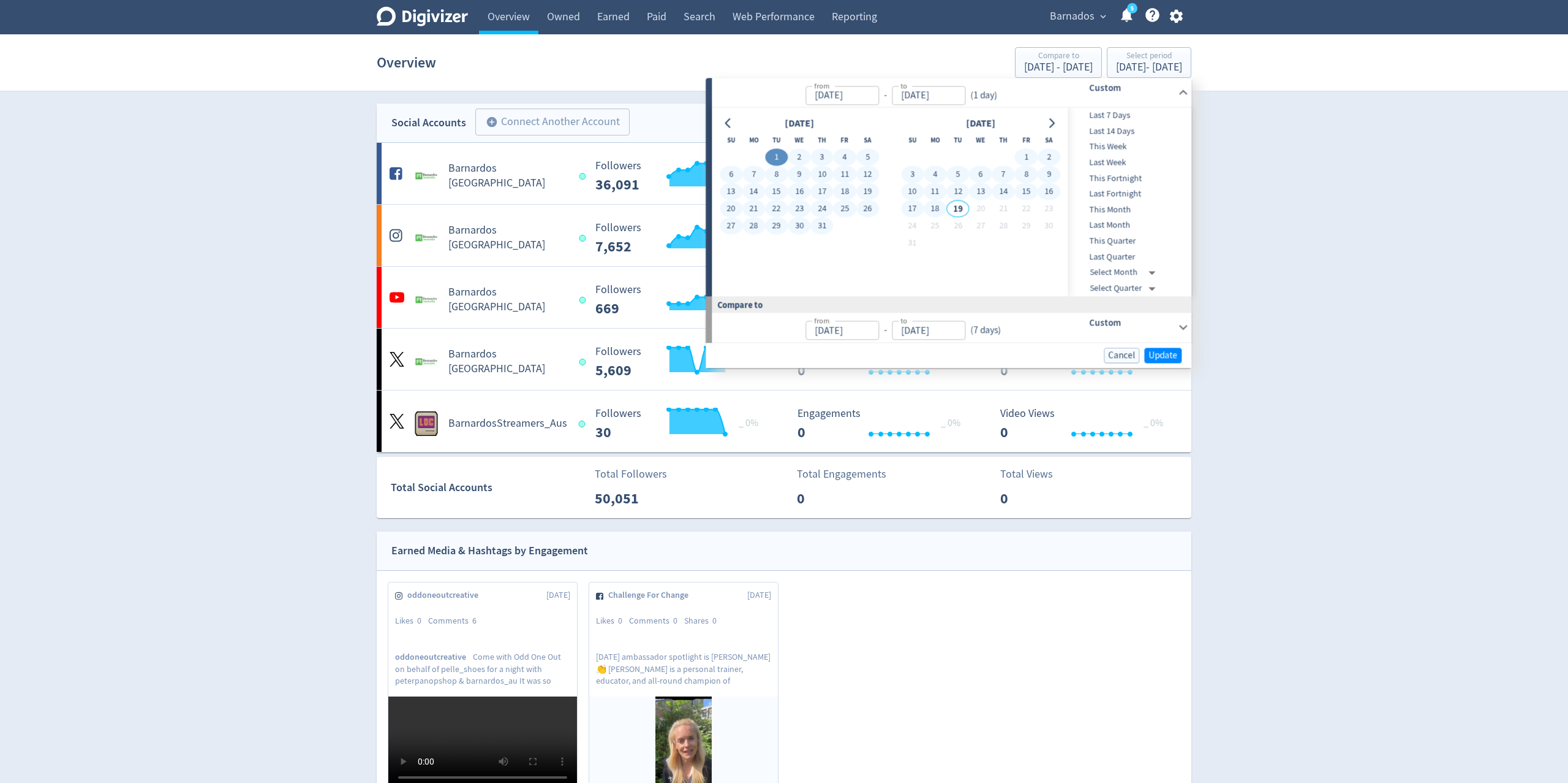
click at [935, 212] on button "18" at bounding box center [935, 208] width 23 height 17
type input "Aug 18, 2025"
type input "May 13, 2025"
type input "Jun 30, 2025"
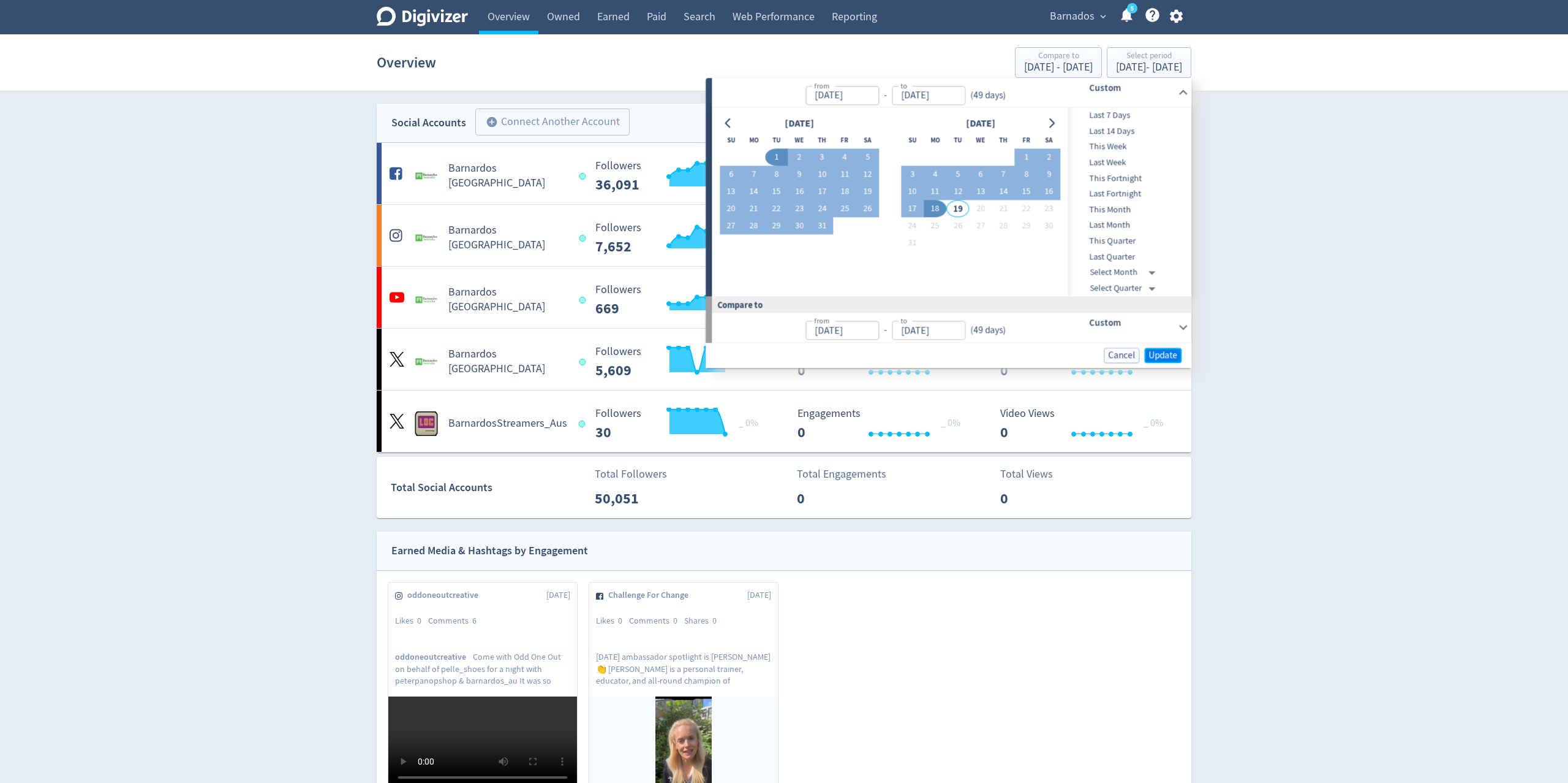
click at [1164, 351] on span "Update" at bounding box center [1163, 355] width 29 height 9
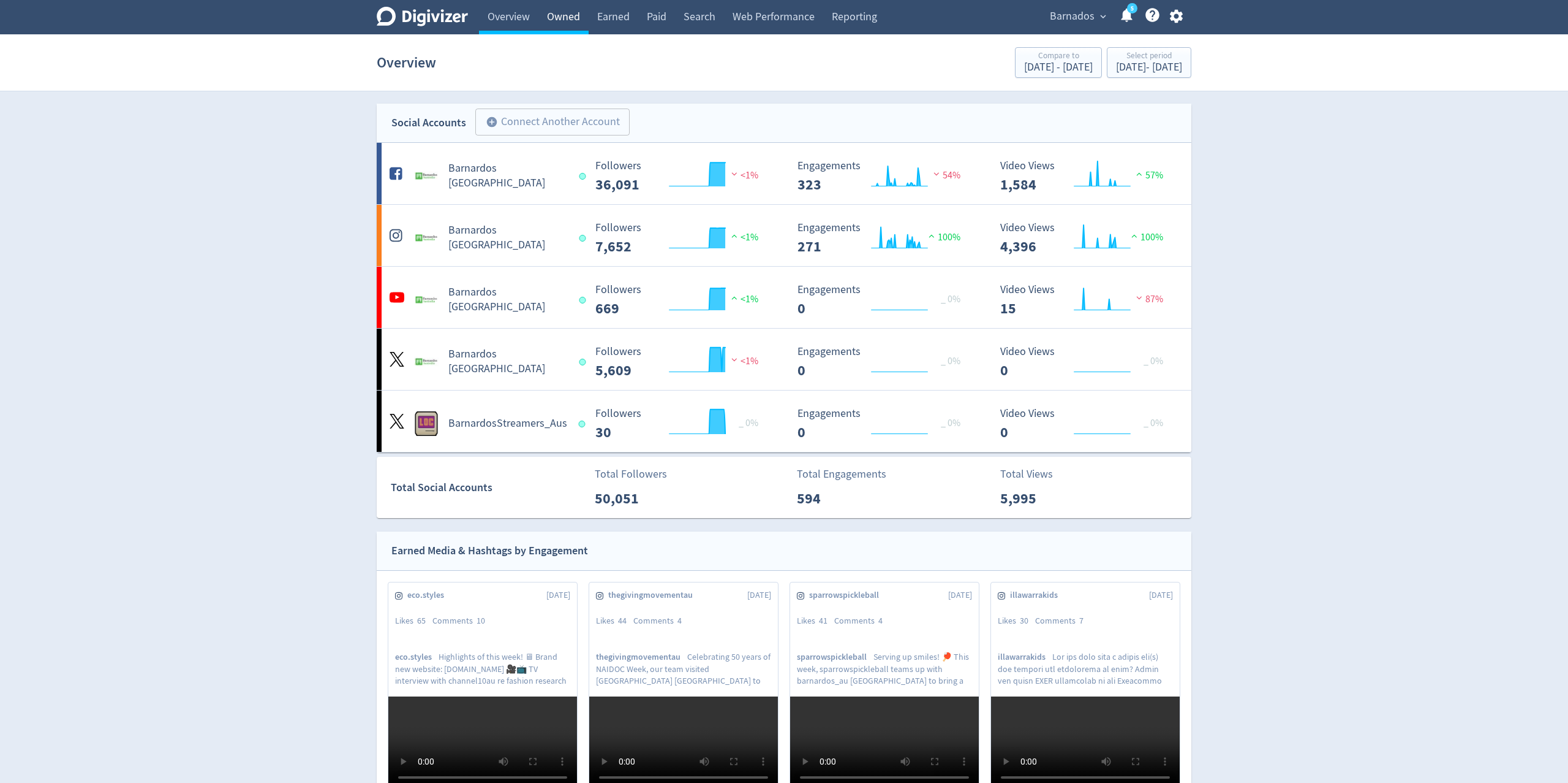
click at [569, 16] on link "Owned" at bounding box center [563, 17] width 50 height 35
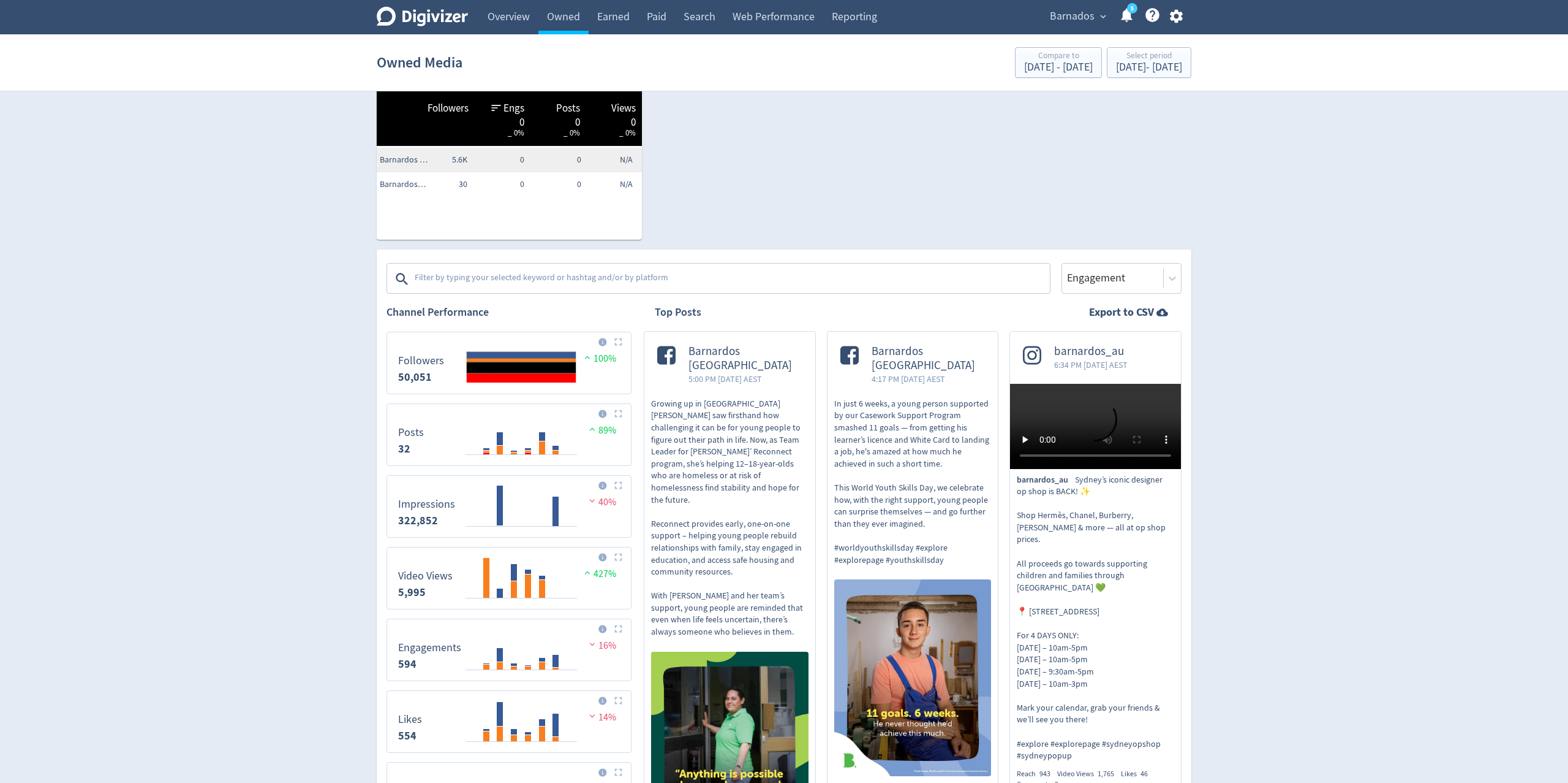
scroll to position [209, 0]
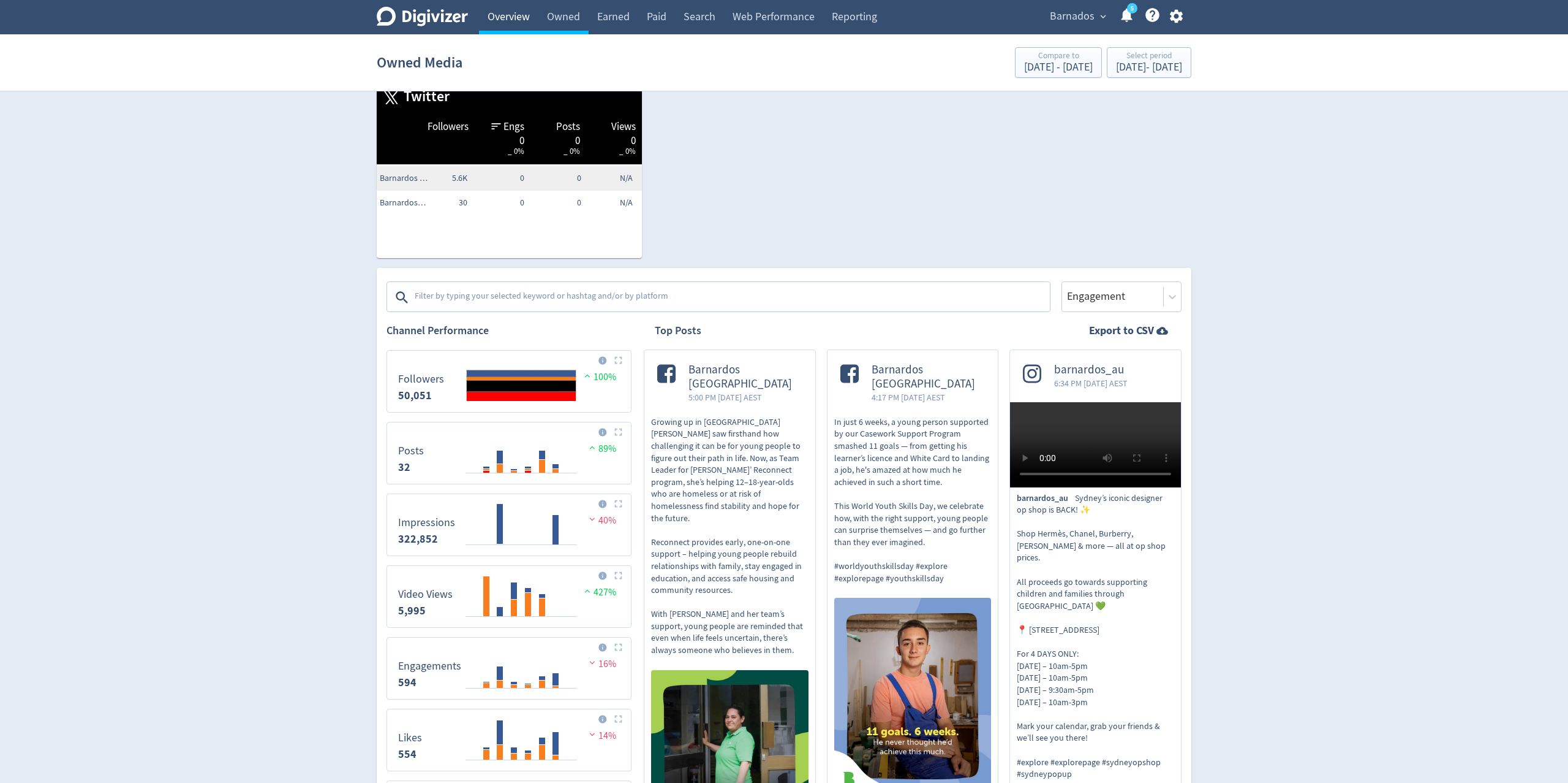
click at [509, 23] on link "Overview" at bounding box center [509, 17] width 59 height 35
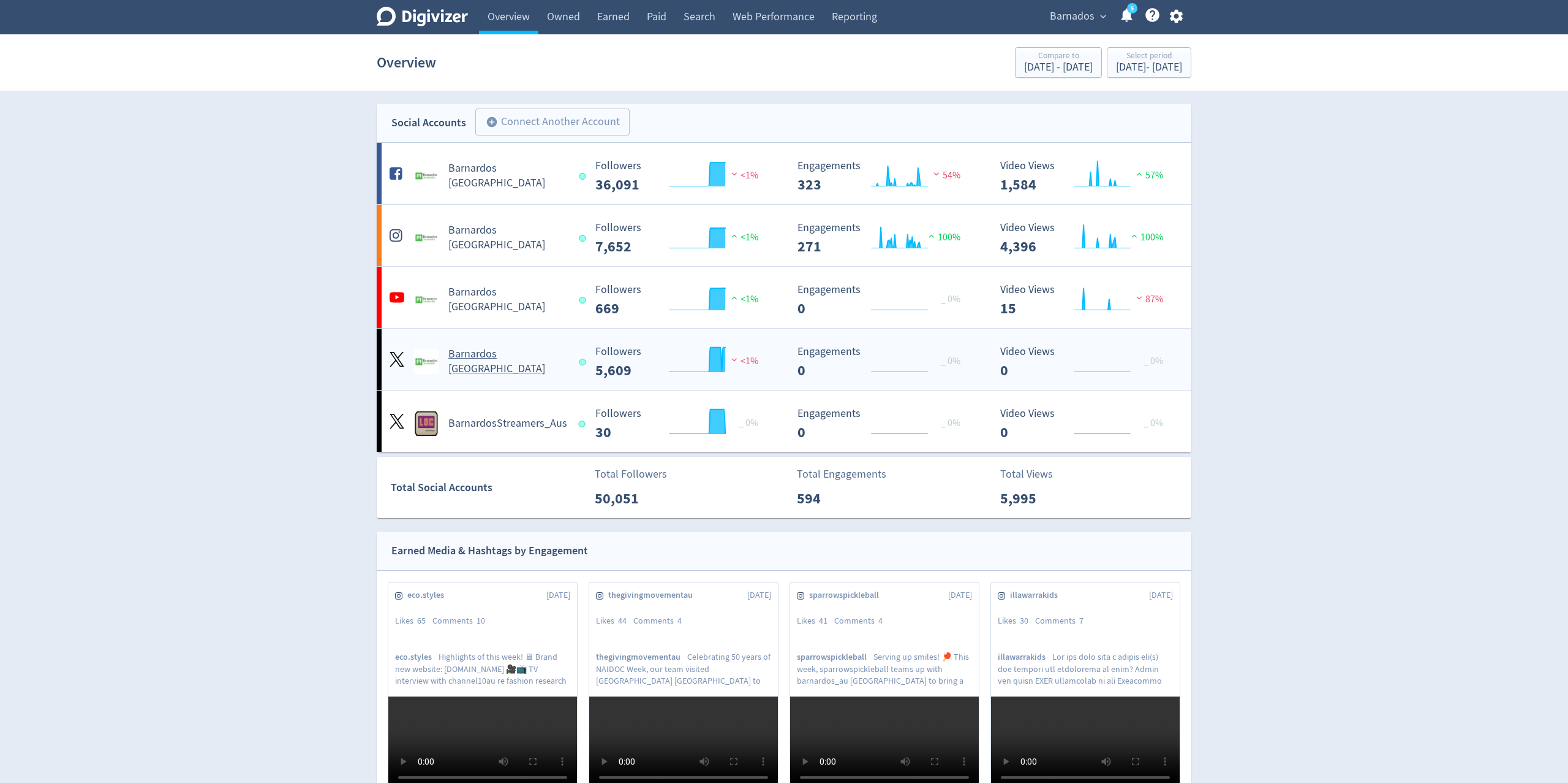
click at [746, 364] on span "<1%" at bounding box center [743, 360] width 30 height 12
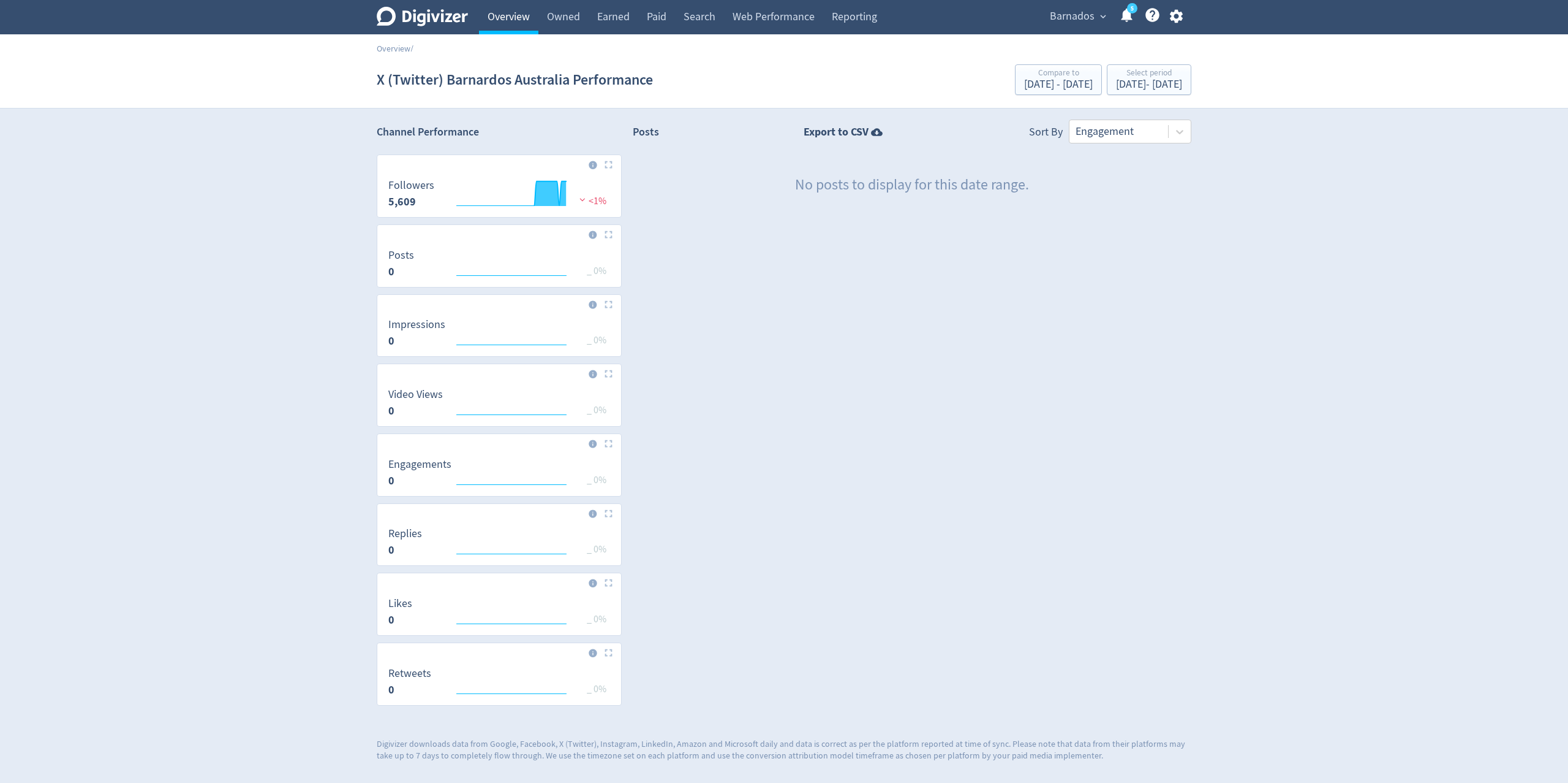
click at [505, 23] on link "Overview" at bounding box center [509, 17] width 59 height 35
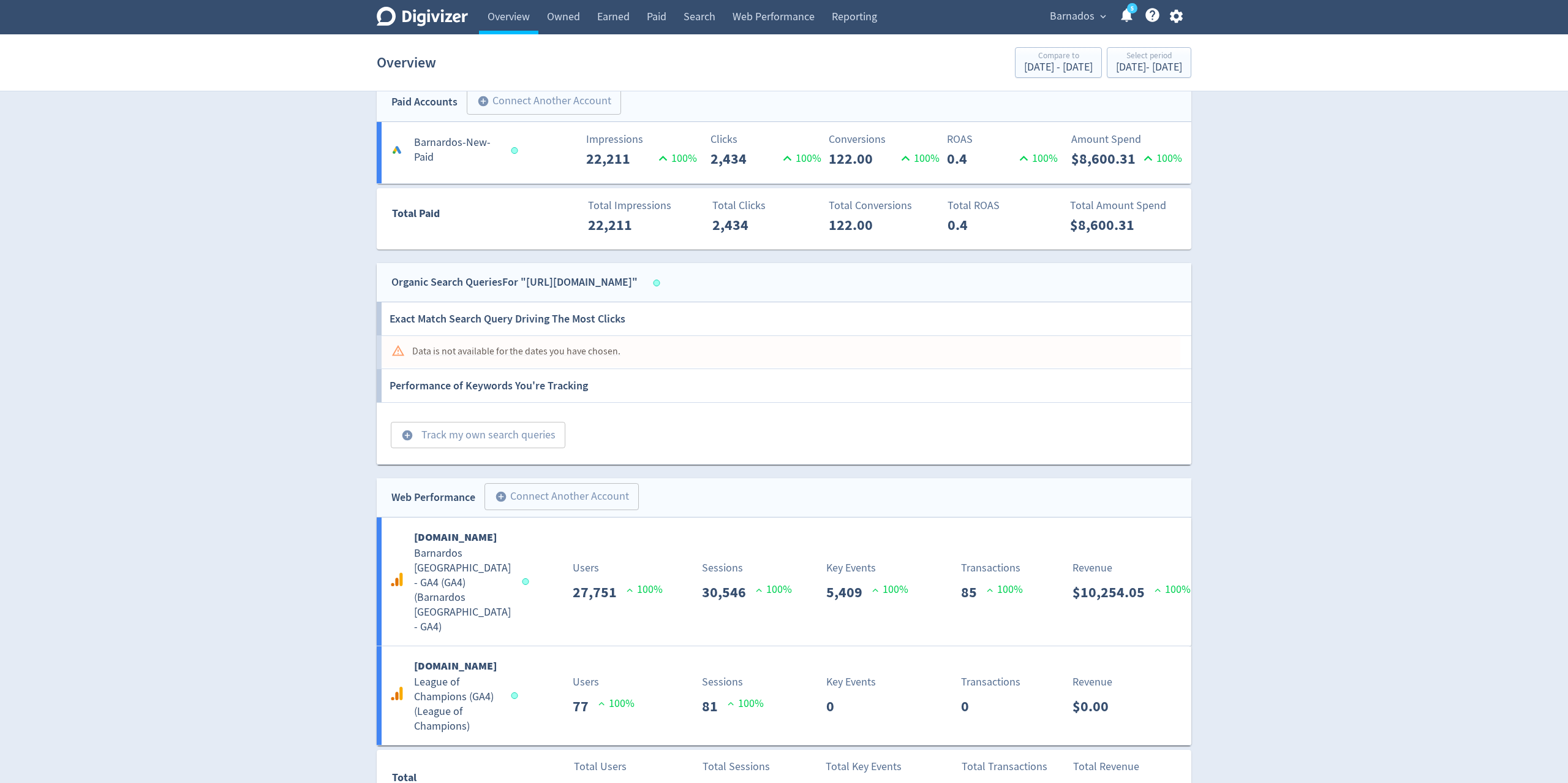
scroll to position [830, 0]
click at [500, 562] on h5 "Barnardos Australia - GA4 (GA4) ( Barnardos Australia - GA4 )" at bounding box center [462, 587] width 97 height 89
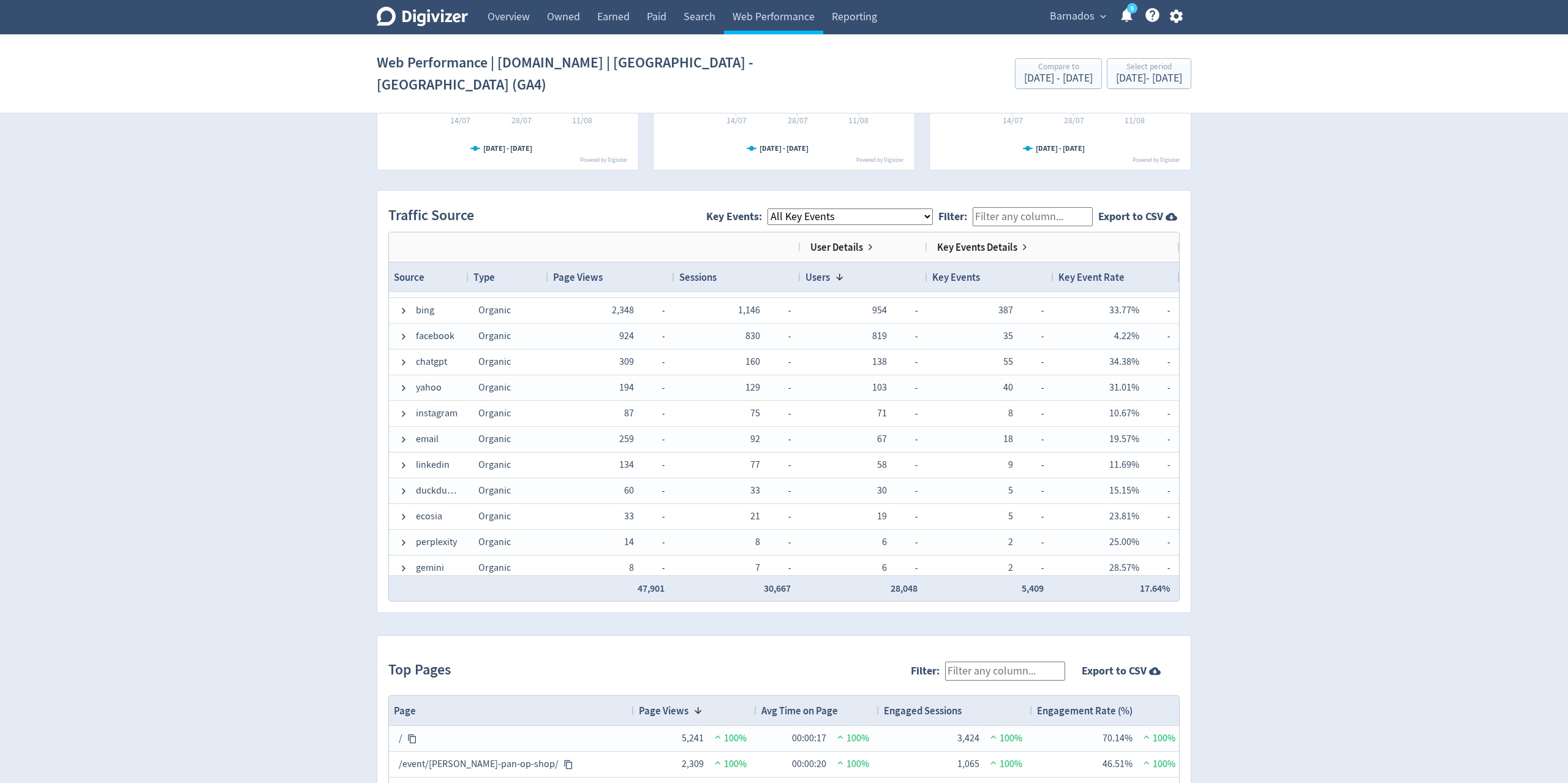
scroll to position [753, 0]
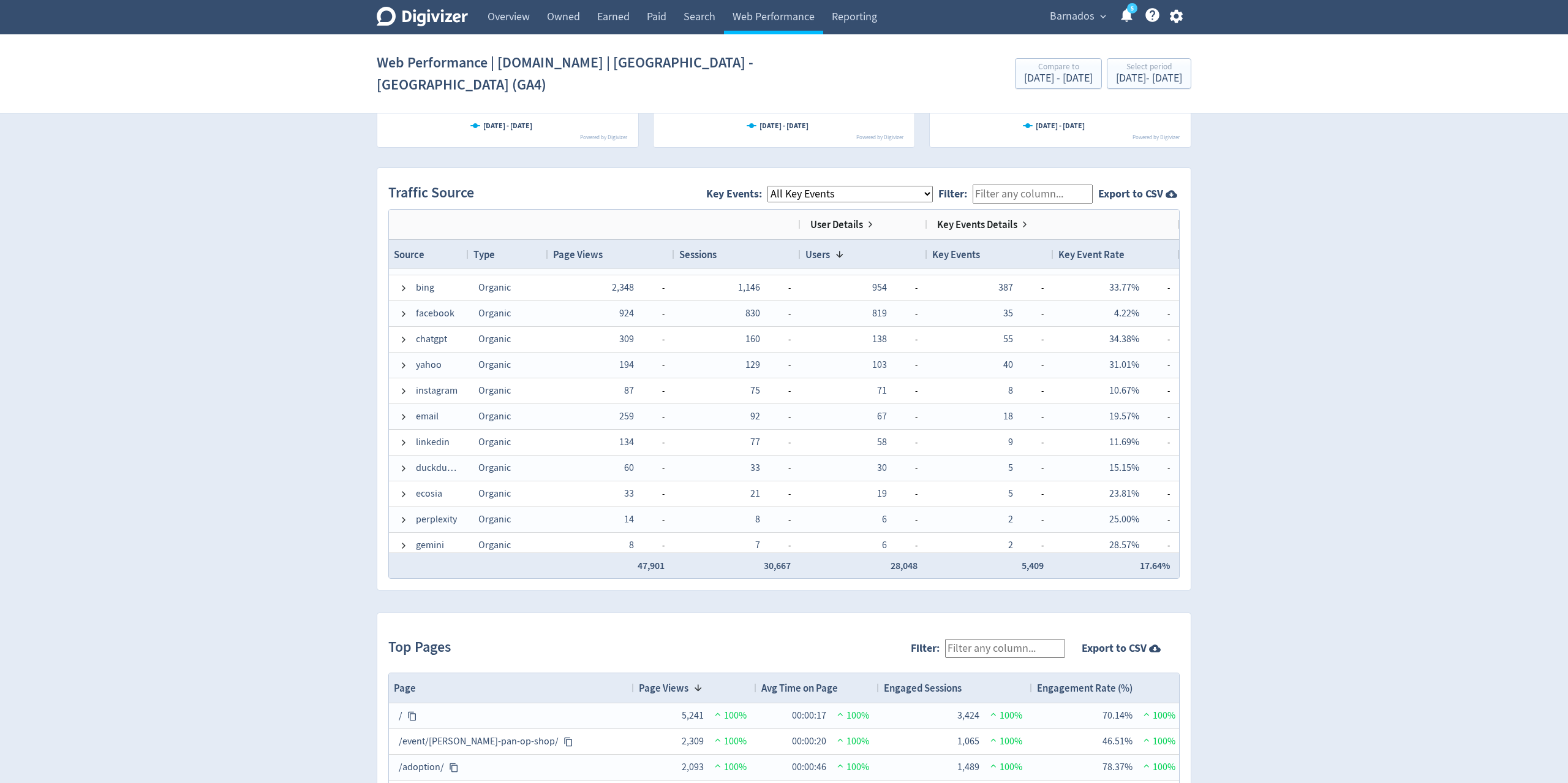
click at [504, 243] on div "Type" at bounding box center [509, 254] width 69 height 23
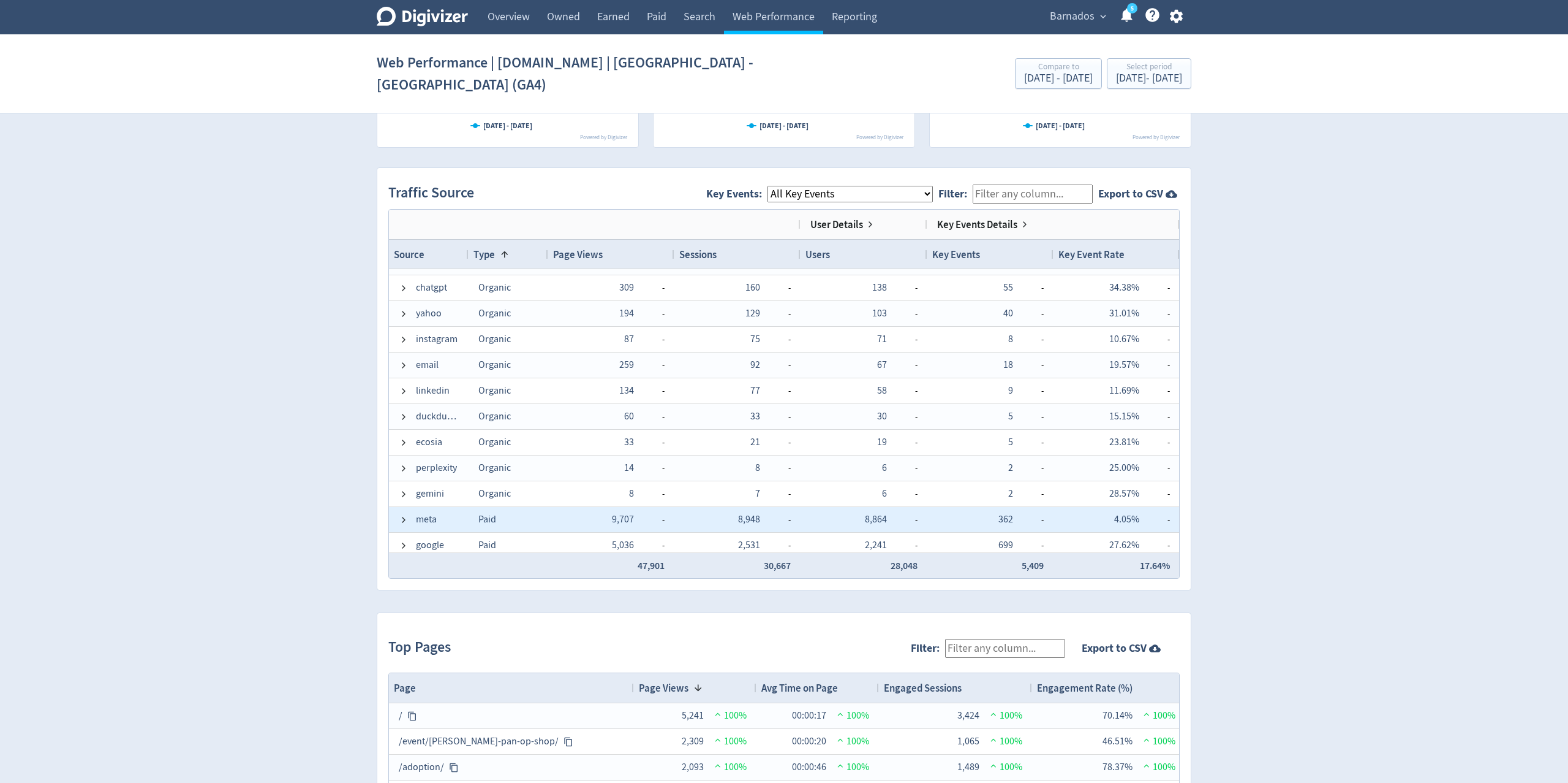
scroll to position [128, 0]
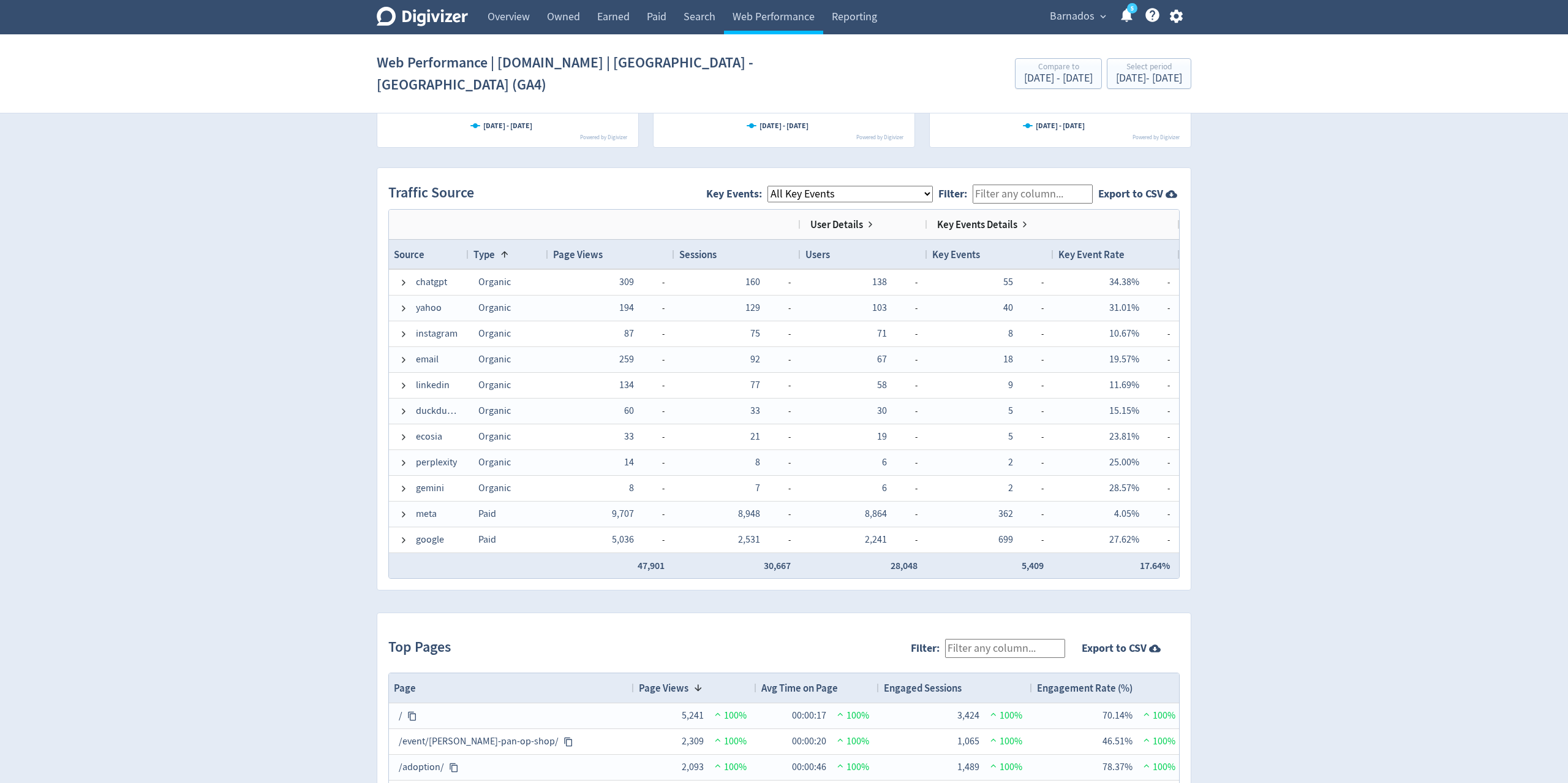
click at [1086, 17] on span "Barnados" at bounding box center [1072, 16] width 45 height 19
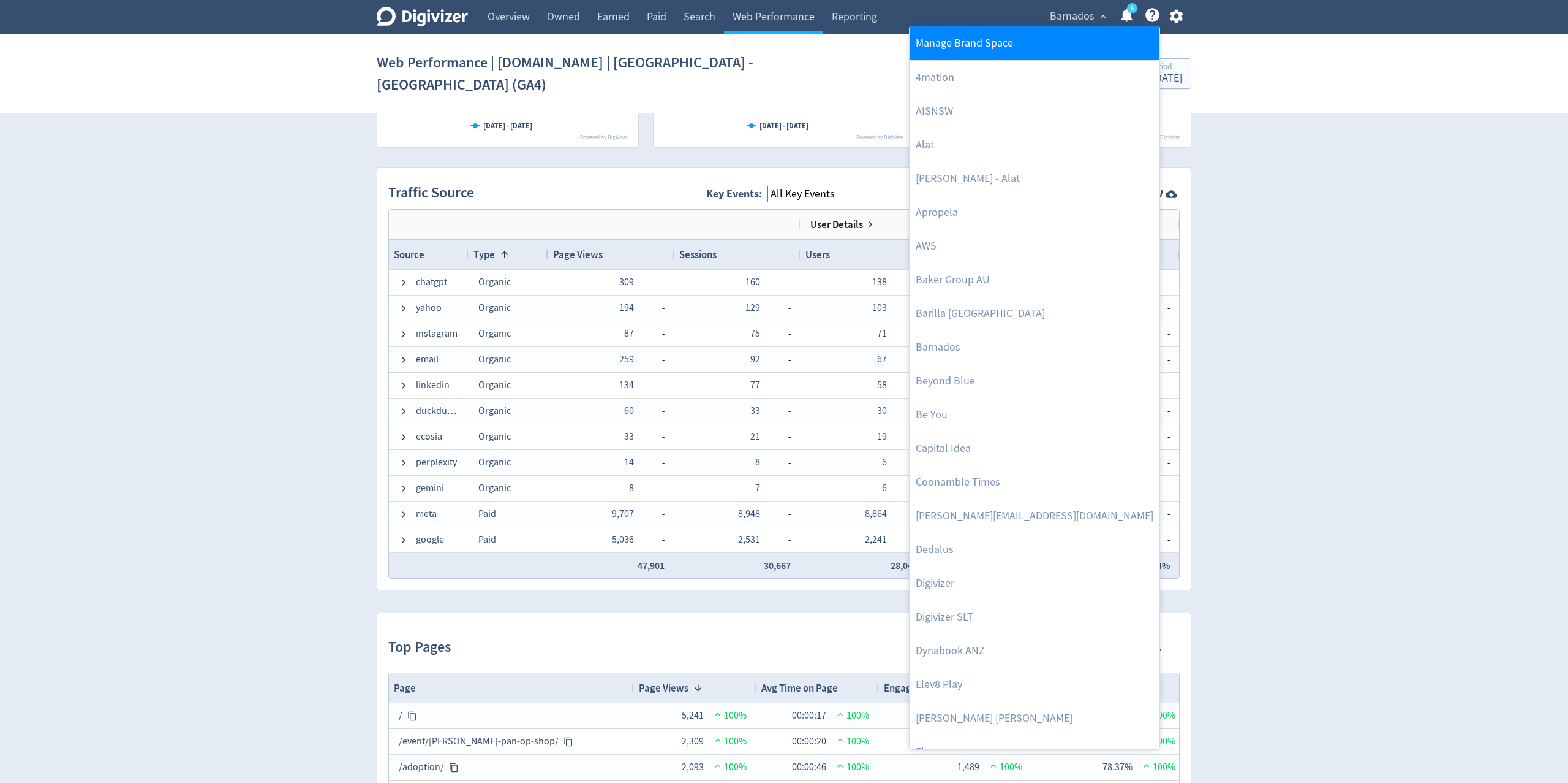
click at [1027, 40] on link "Manage Brand Space" at bounding box center [1035, 43] width 250 height 34
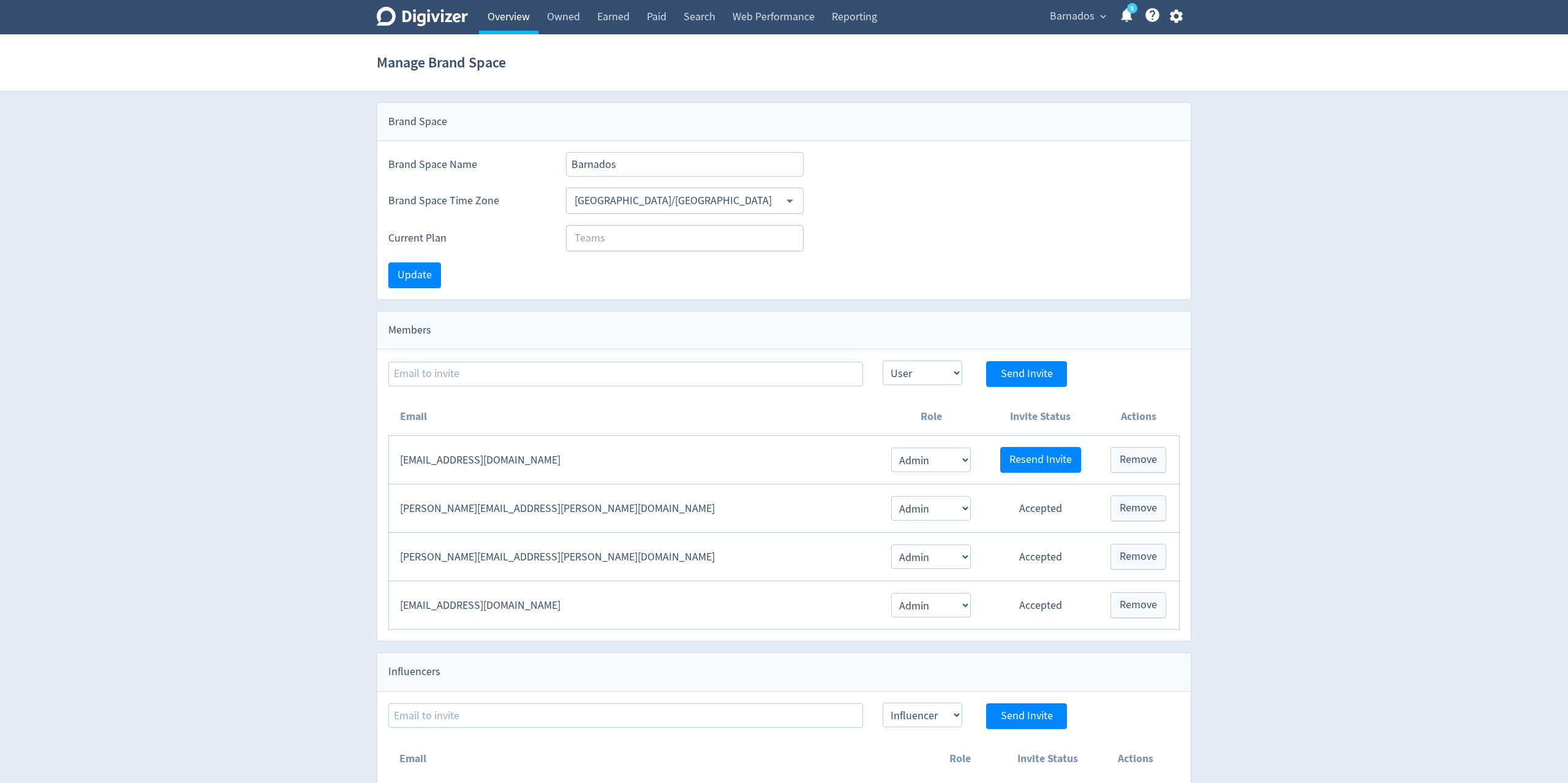
click at [514, 17] on link "Overview" at bounding box center [509, 17] width 59 height 35
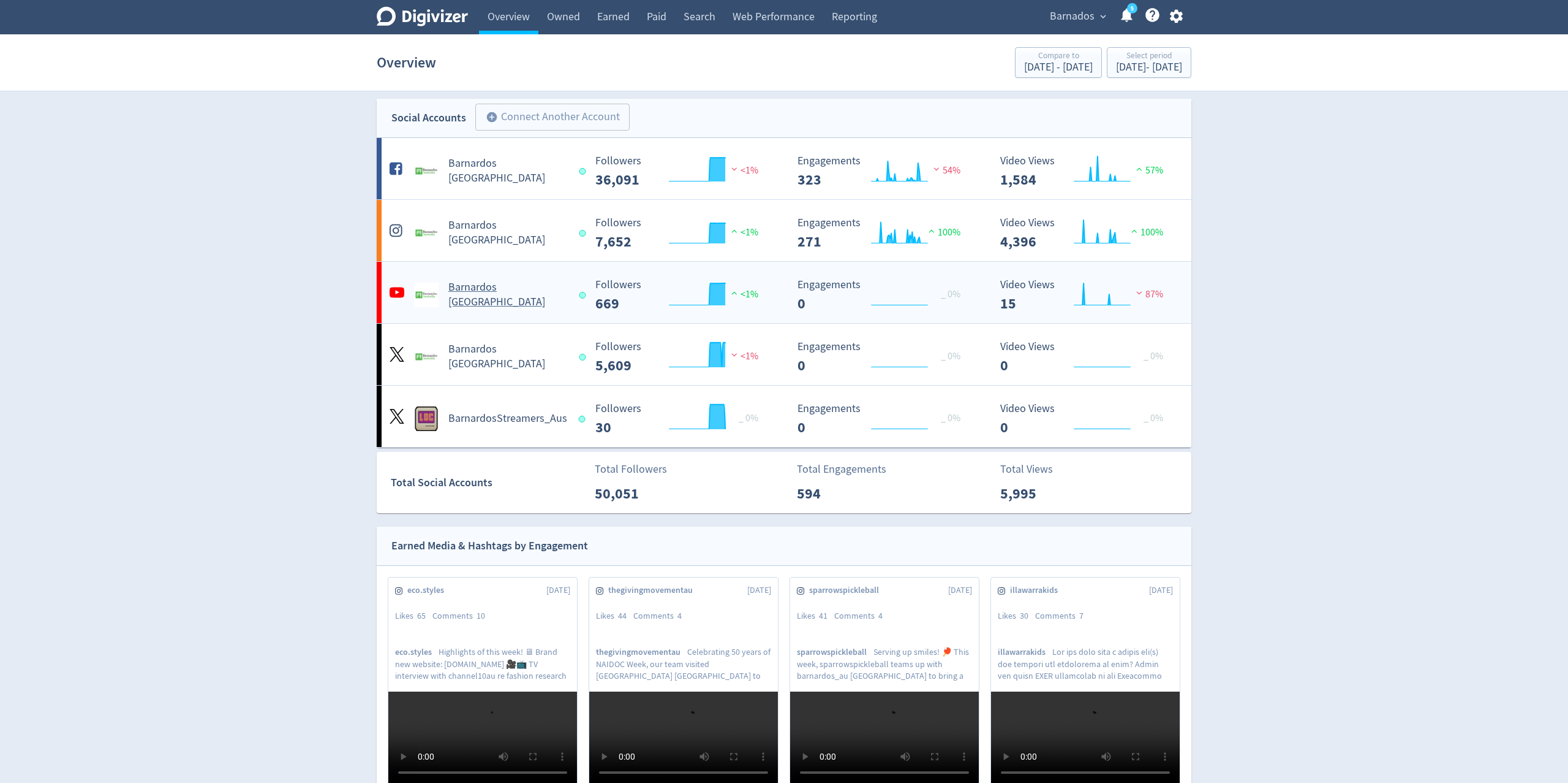
scroll to position [1, 0]
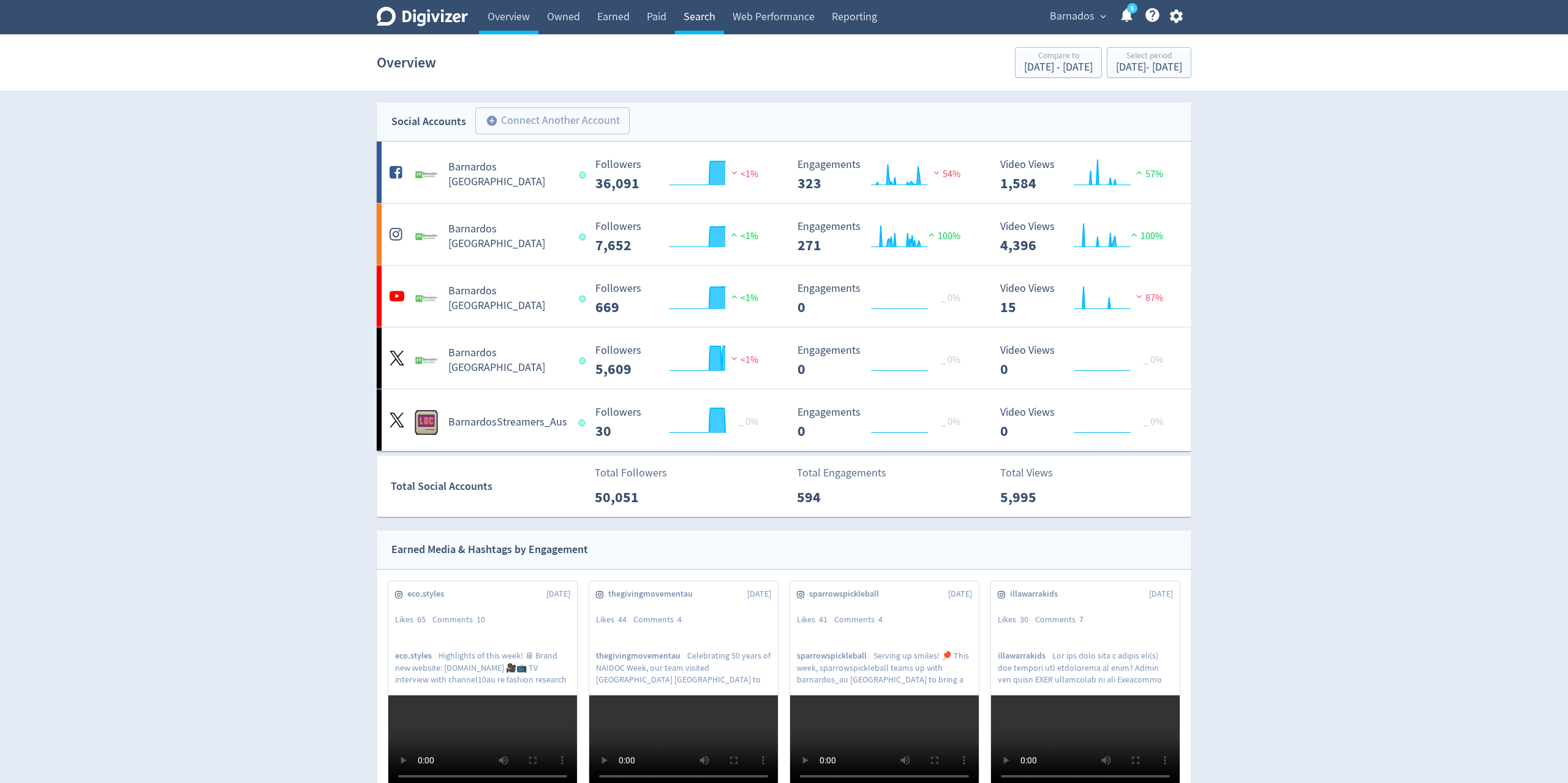
click at [703, 16] on link "Search" at bounding box center [700, 17] width 49 height 35
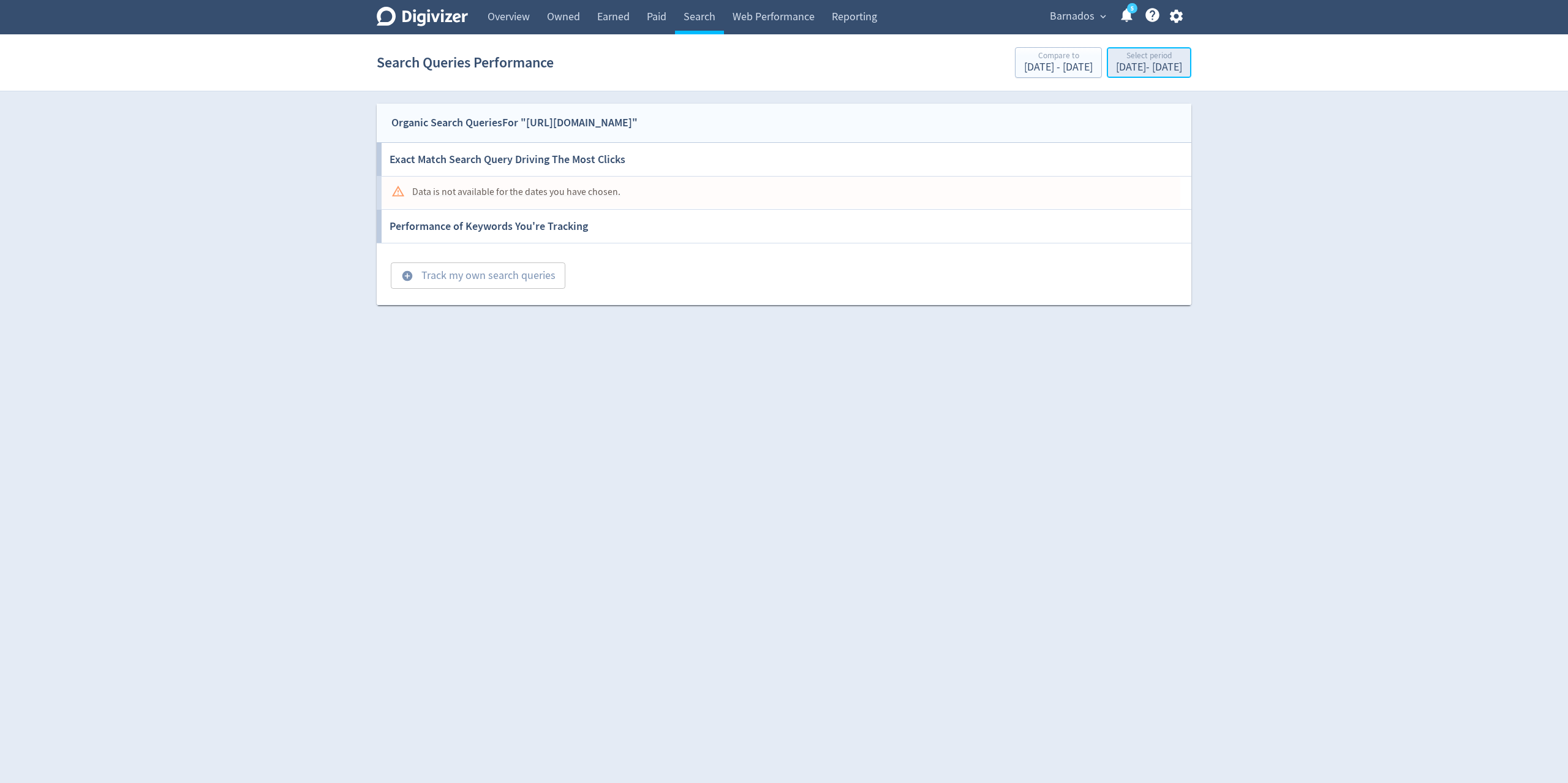
click at [1126, 69] on div "Jul 1, 2025 - Aug 18, 2025" at bounding box center [1149, 68] width 66 height 11
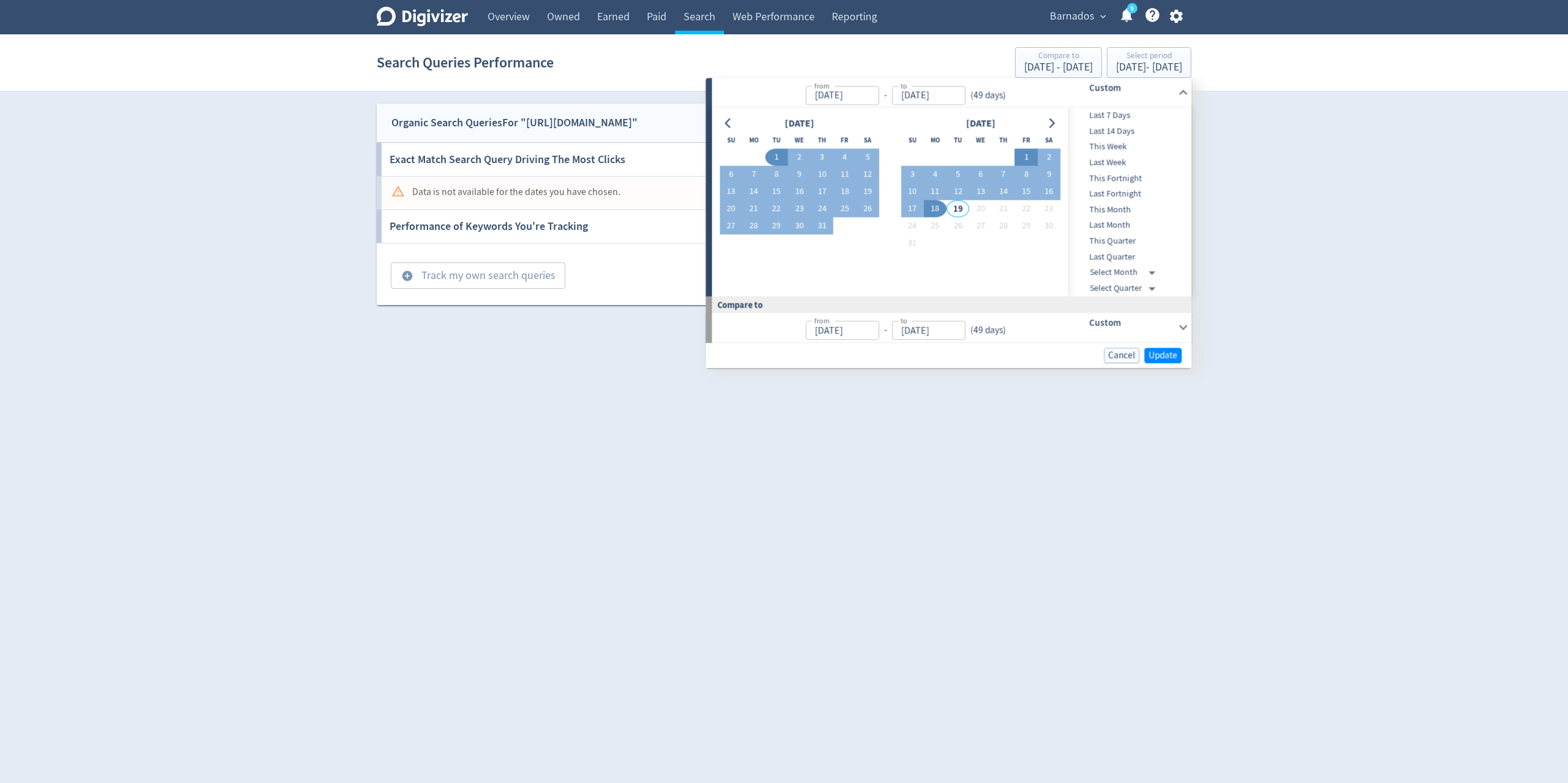
click at [1026, 156] on button "1" at bounding box center [1026, 157] width 23 height 17
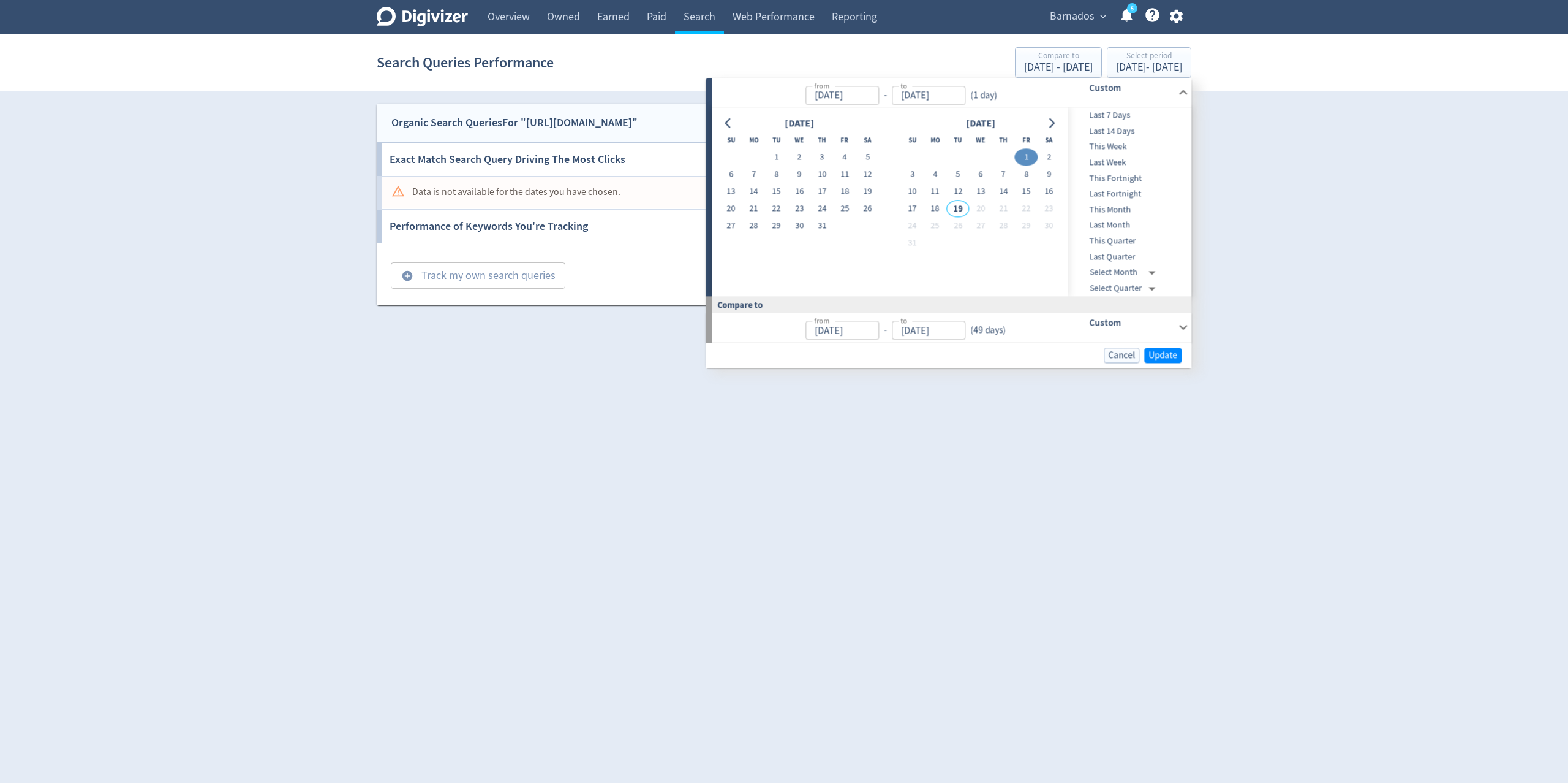
type input "Aug 01, 2025"
click at [935, 207] on button "18" at bounding box center [935, 208] width 23 height 17
type input "Aug 18, 2025"
type input "Jul 14, 2025"
type input "Jul 31, 2025"
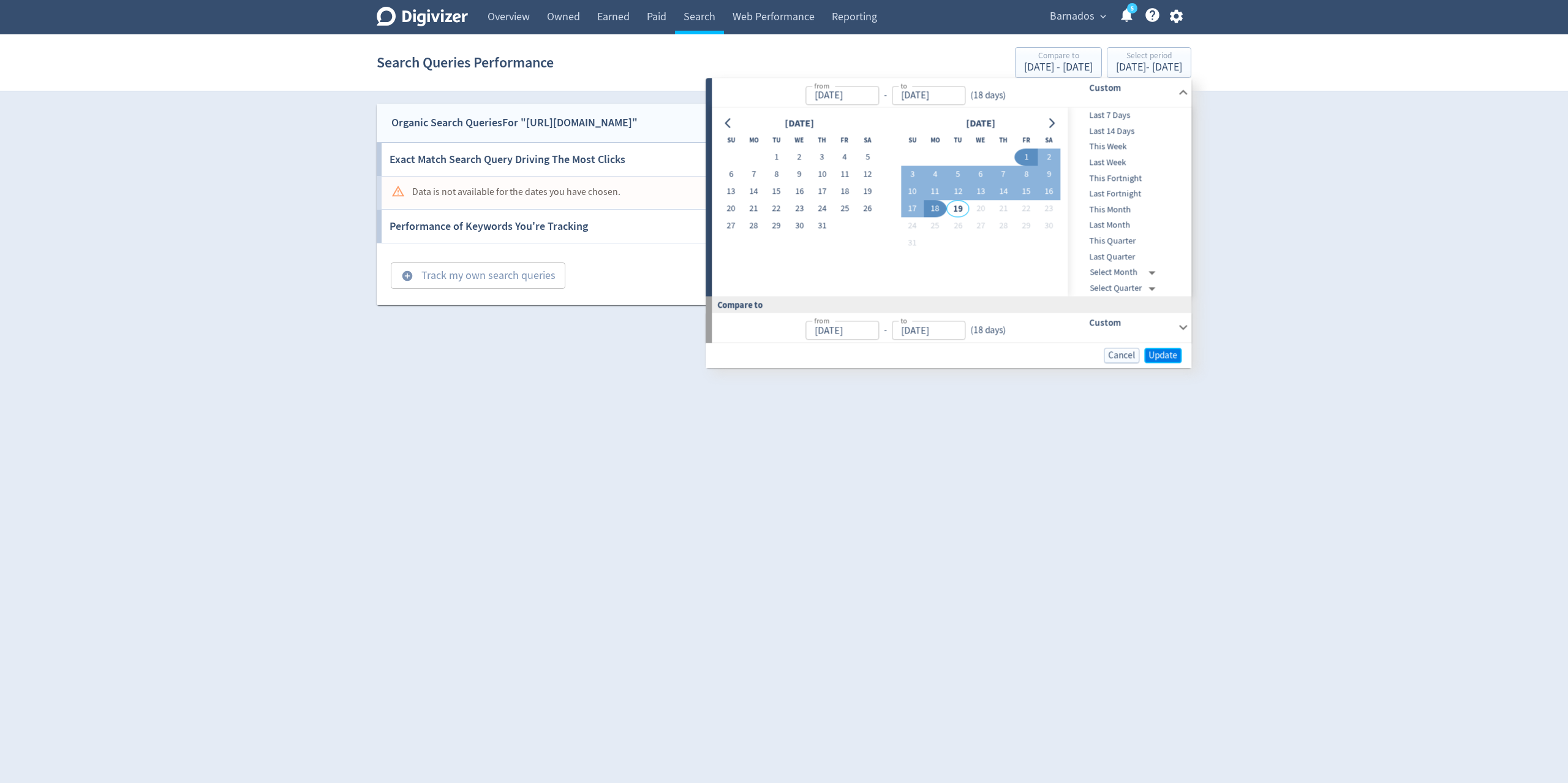
click at [1156, 360] on button "Update" at bounding box center [1163, 354] width 37 height 16
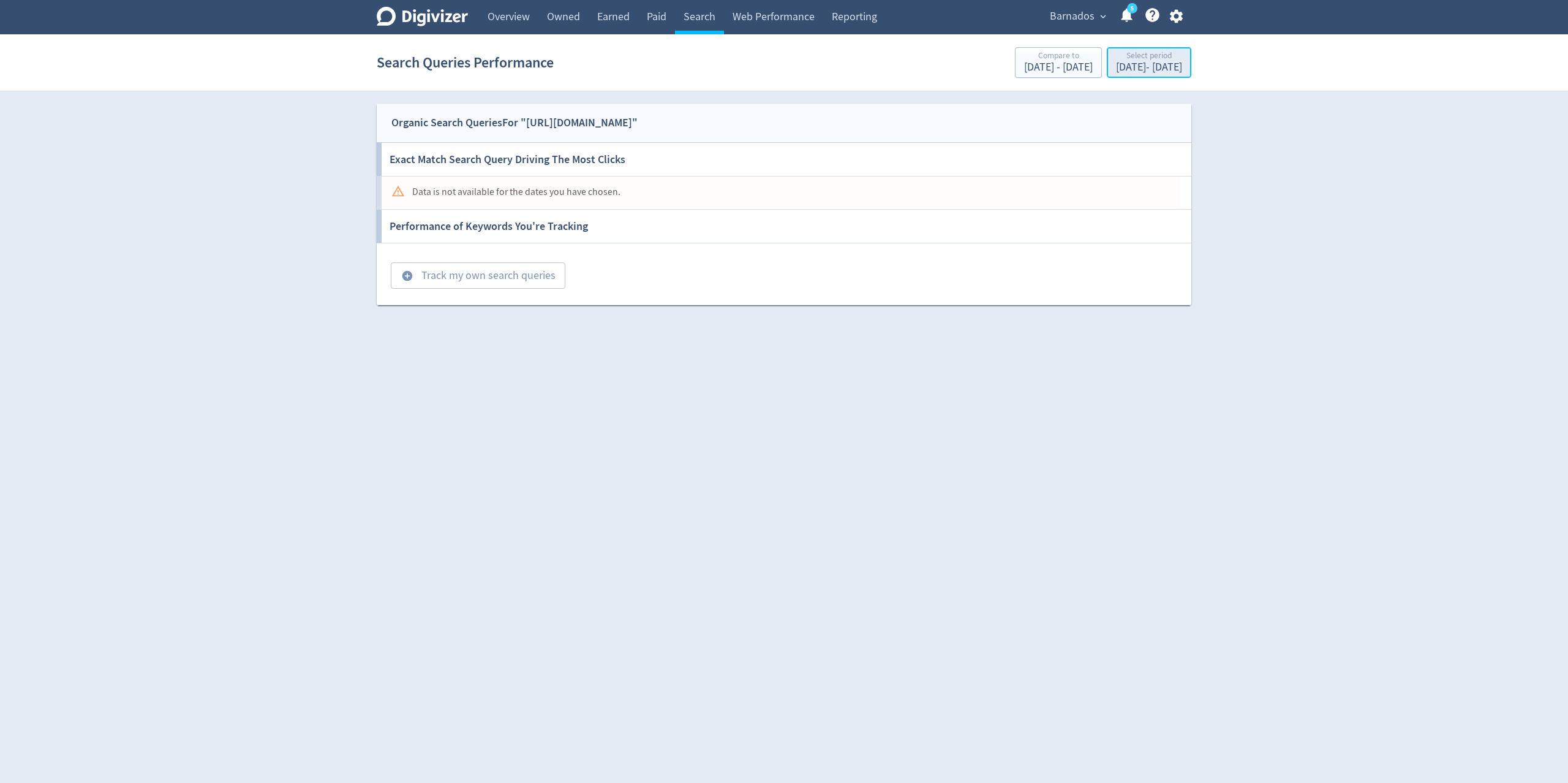
click at [1116, 64] on div "Aug 1, 2025 - Aug 18, 2025" at bounding box center [1149, 68] width 66 height 11
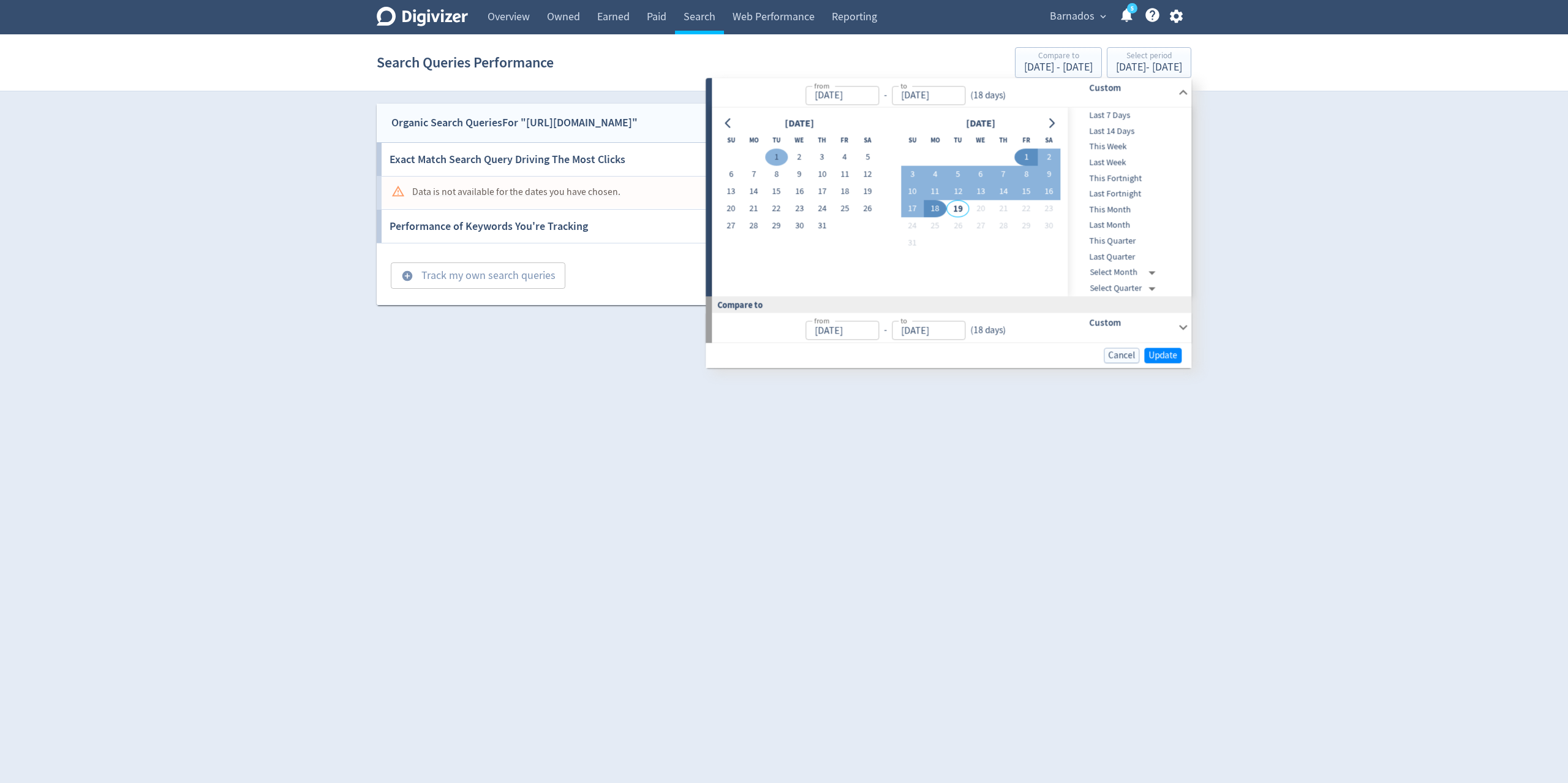
click at [769, 154] on button "1" at bounding box center [776, 157] width 23 height 17
type input "Jul 01, 2025"
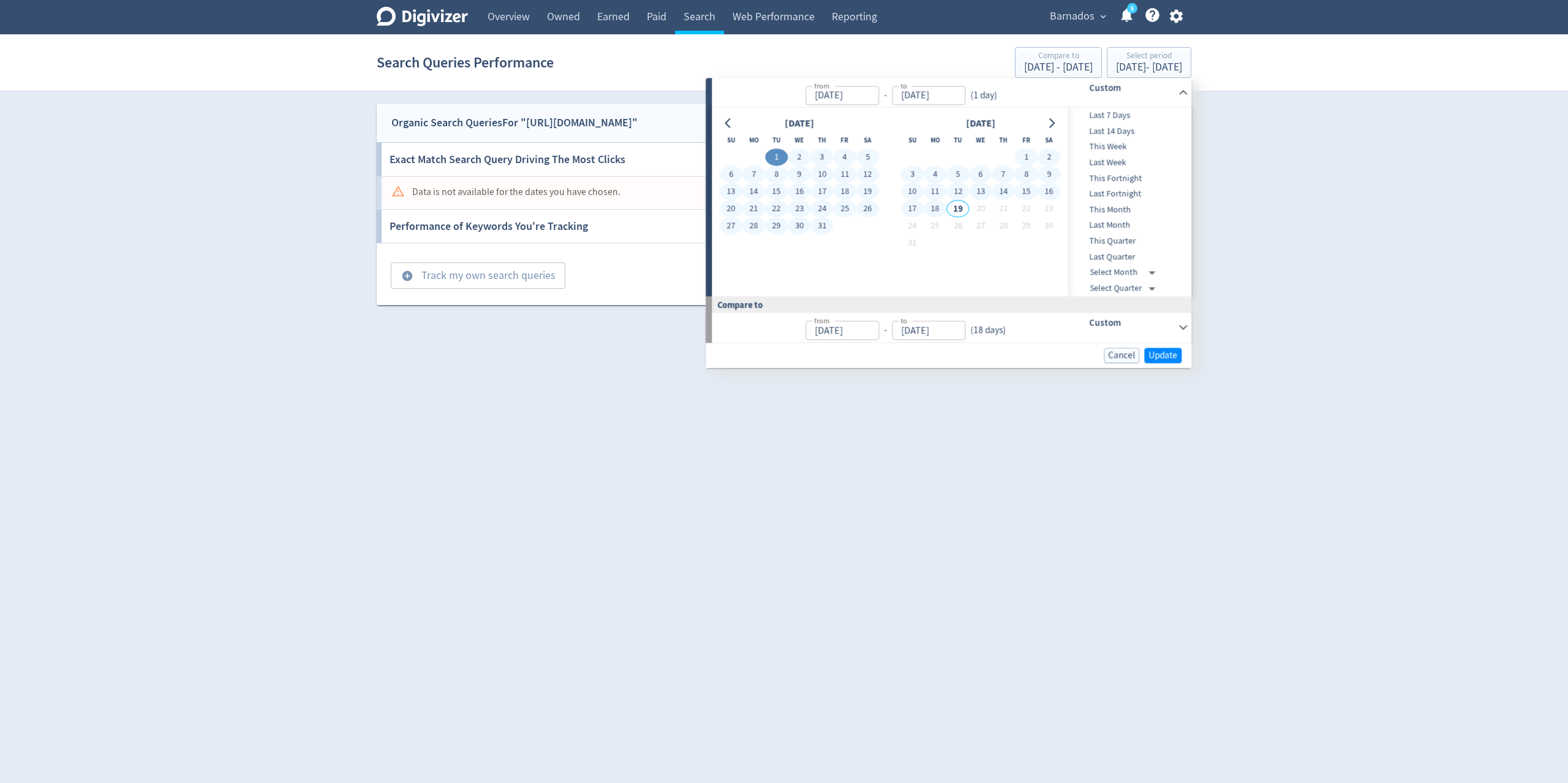
click at [934, 207] on button "18" at bounding box center [935, 208] width 23 height 17
type input "Aug 18, 2025"
type input "May 13, 2025"
type input "Jun 30, 2025"
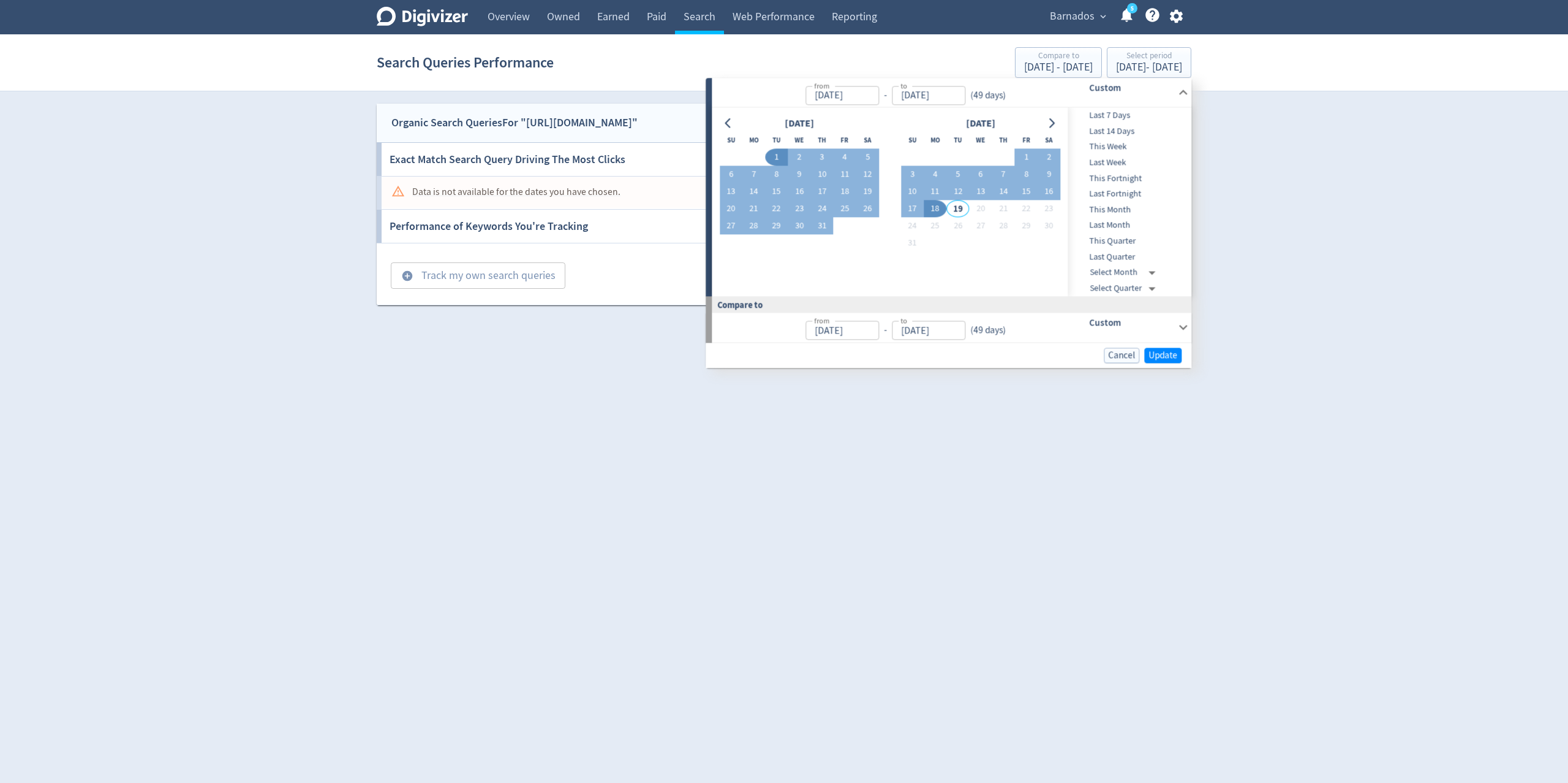
click at [924, 200] on button "18" at bounding box center [935, 208] width 23 height 17
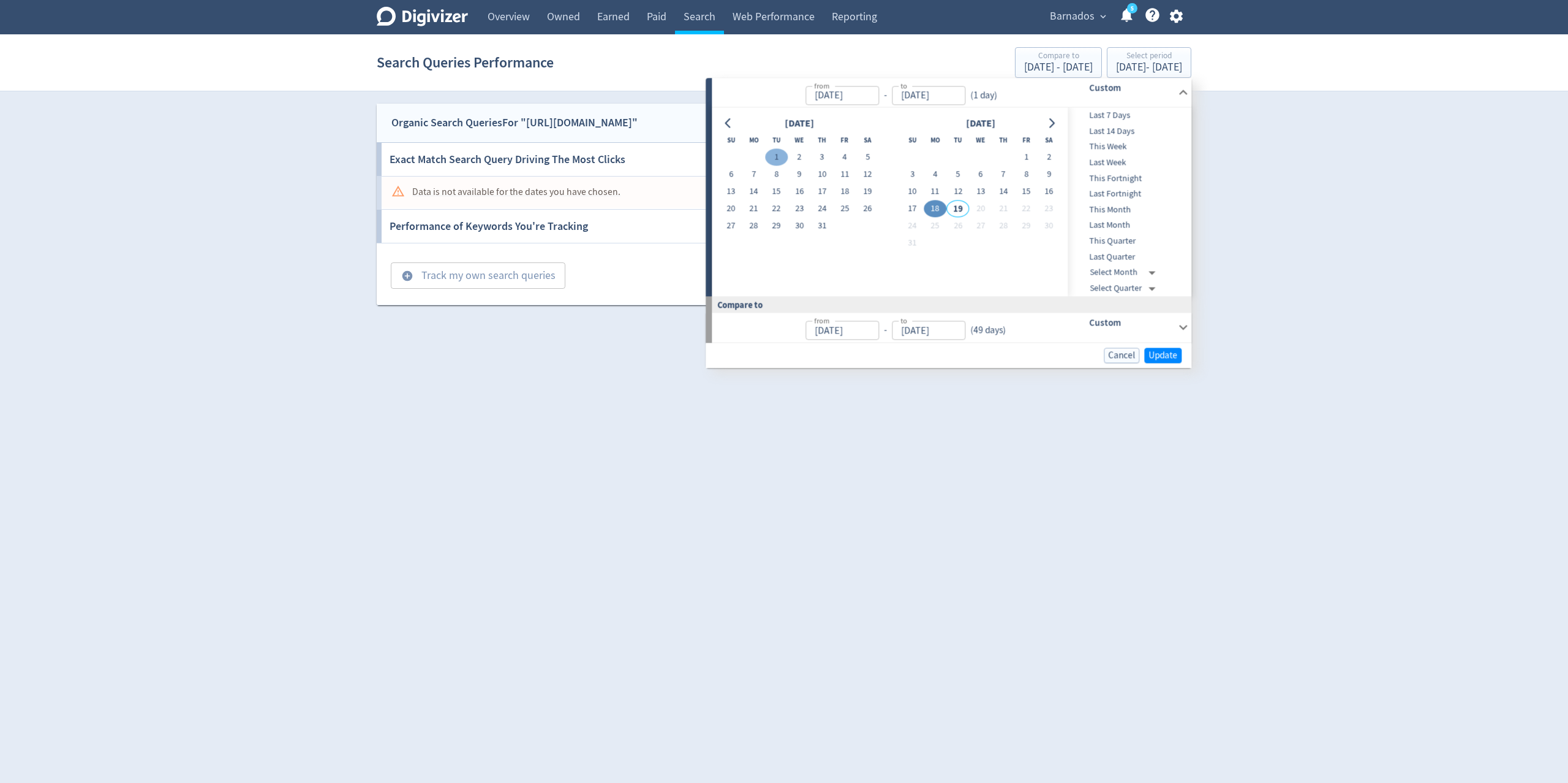
click at [772, 153] on button "1" at bounding box center [776, 157] width 23 height 17
type input "Jul 01, 2025"
click at [933, 213] on button "18" at bounding box center [935, 208] width 23 height 17
type input "Aug 18, 2025"
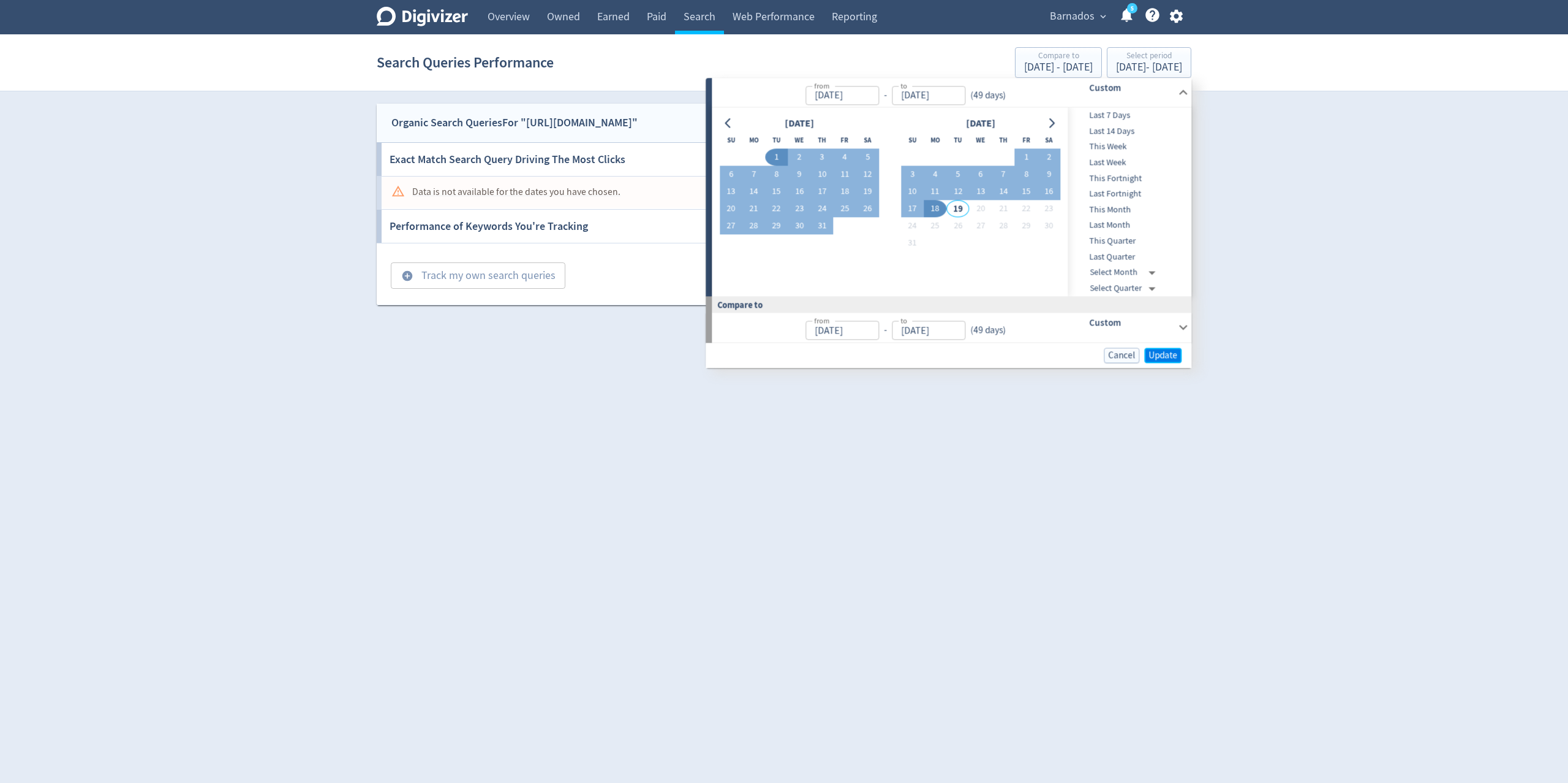
click at [1157, 354] on span "Update" at bounding box center [1163, 355] width 29 height 9
